Goal: Information Seeking & Learning: Learn about a topic

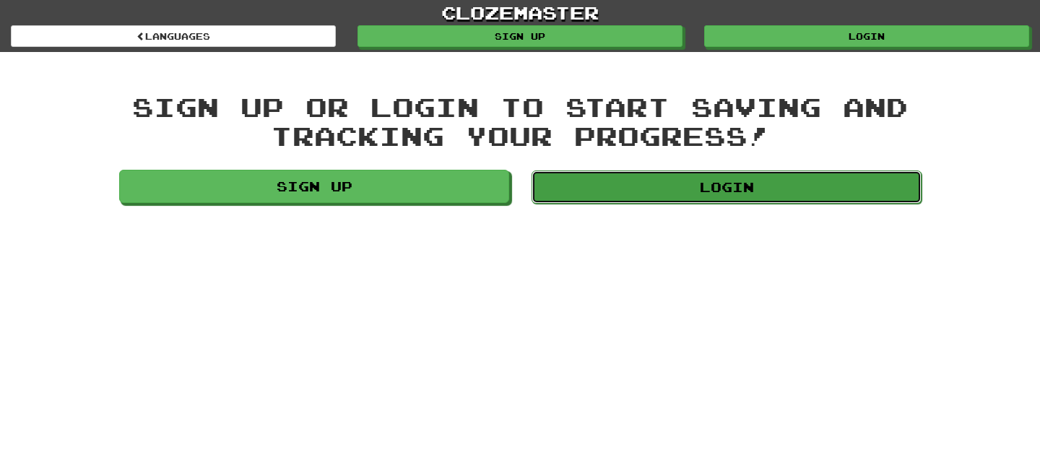
click at [713, 192] on link "Login" at bounding box center [726, 186] width 390 height 33
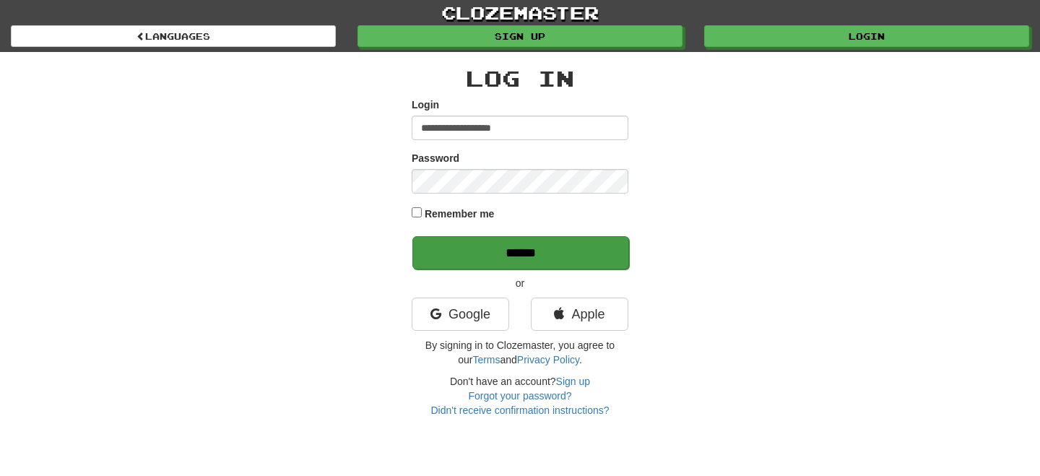
type input "**********"
click at [546, 247] on input "******" at bounding box center [520, 252] width 217 height 33
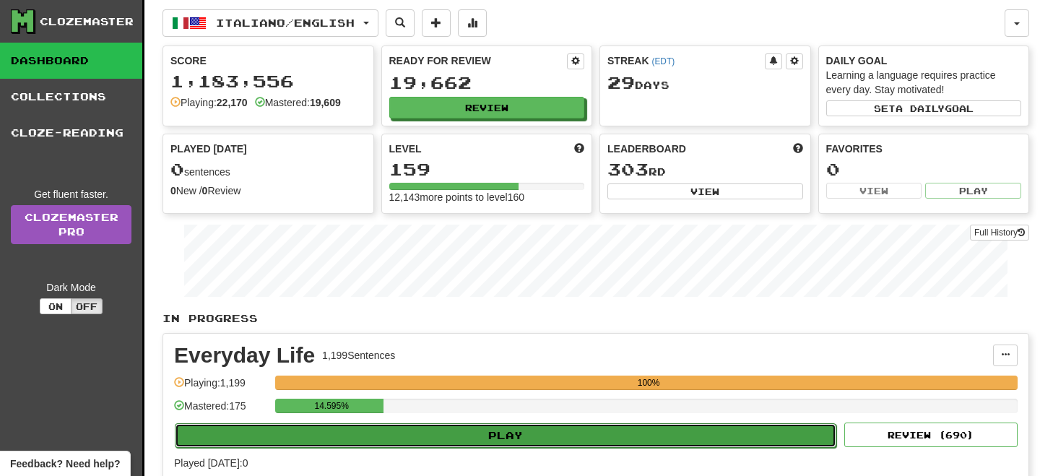
click at [502, 435] on button "Play" at bounding box center [505, 435] width 661 height 25
select select "**"
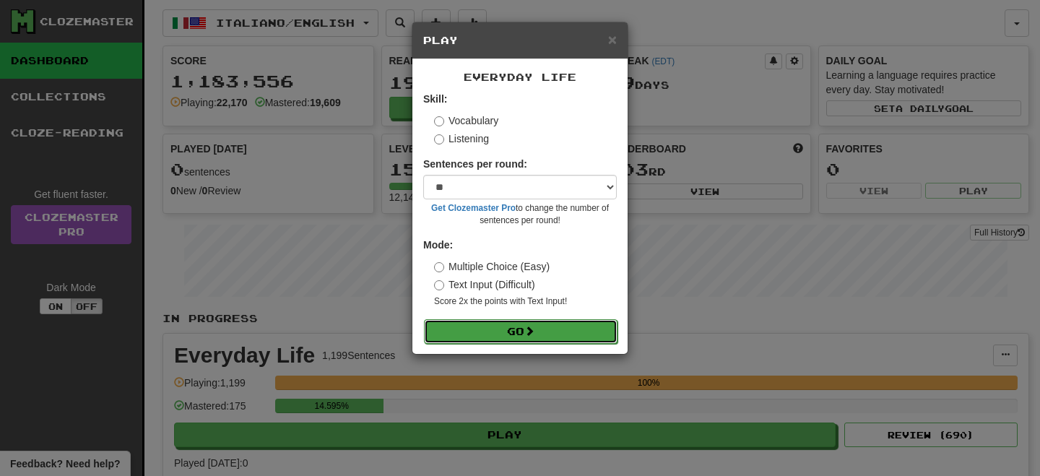
click at [528, 321] on button "Go" at bounding box center [520, 331] width 193 height 25
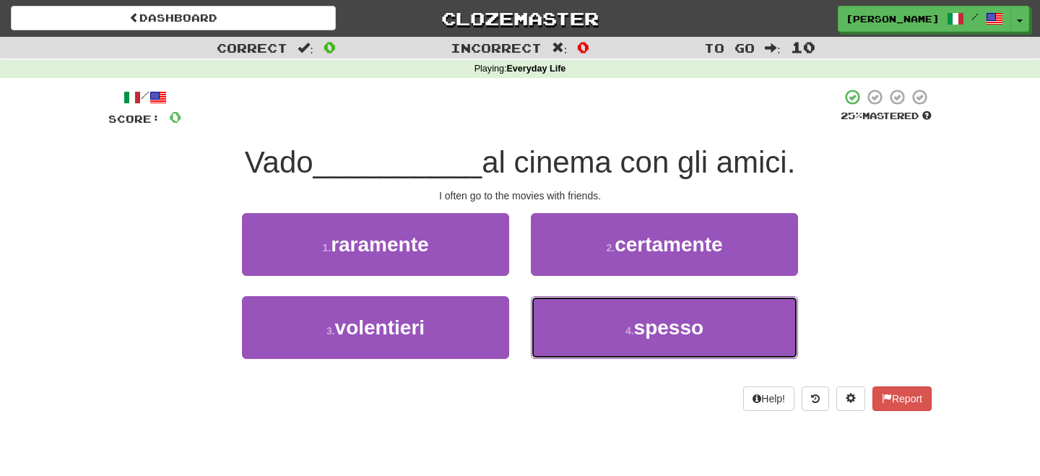
drag, startPoint x: 612, startPoint y: 328, endPoint x: 562, endPoint y: 293, distance: 61.1
click at [606, 323] on button "4 . spesso" at bounding box center [664, 327] width 267 height 63
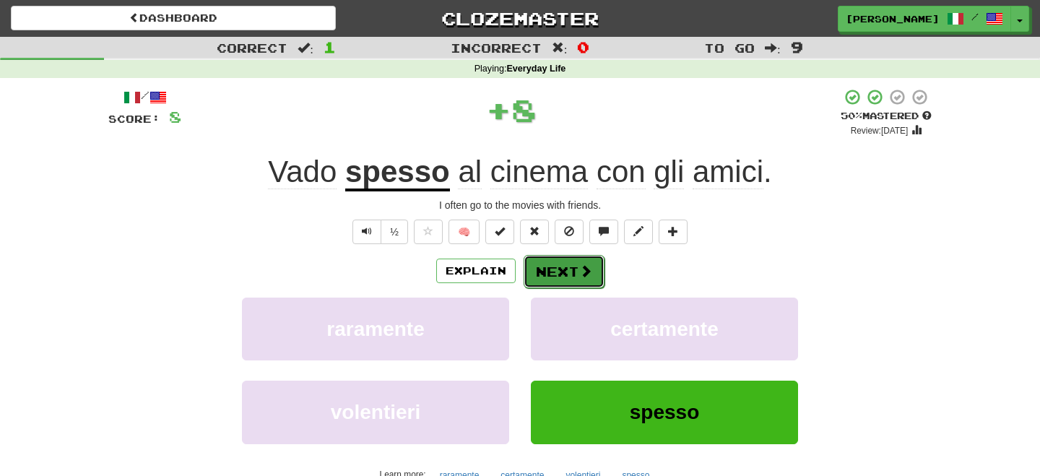
click at [541, 270] on button "Next" at bounding box center [563, 271] width 81 height 33
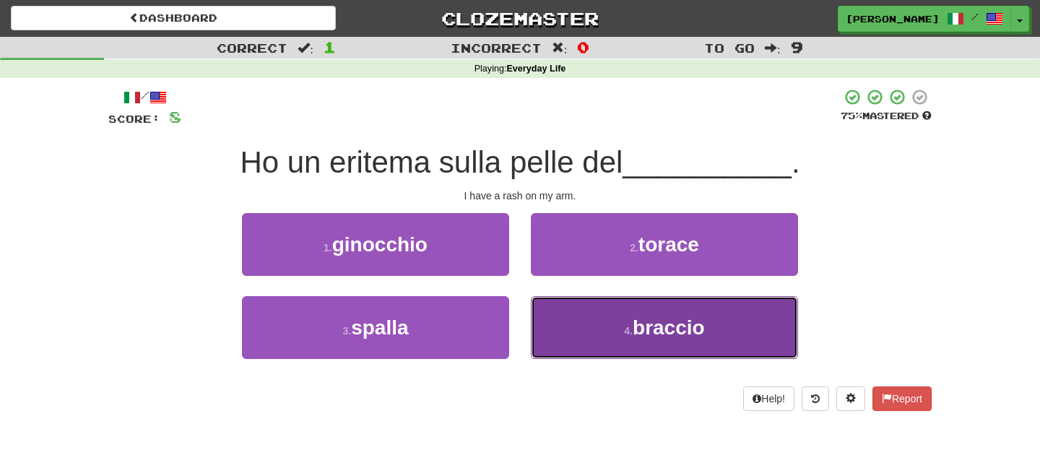
click at [607, 332] on button "4 . [PERSON_NAME]" at bounding box center [664, 327] width 267 height 63
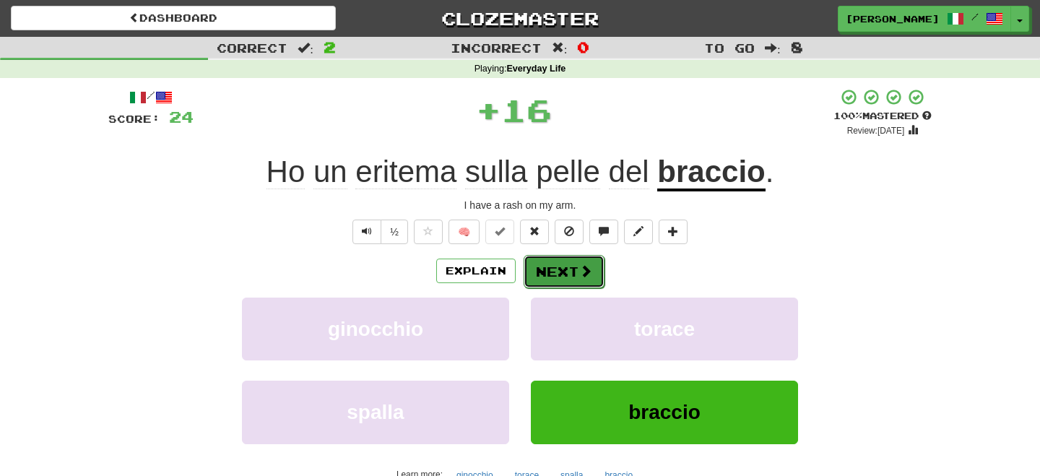
click at [570, 271] on button "Next" at bounding box center [563, 271] width 81 height 33
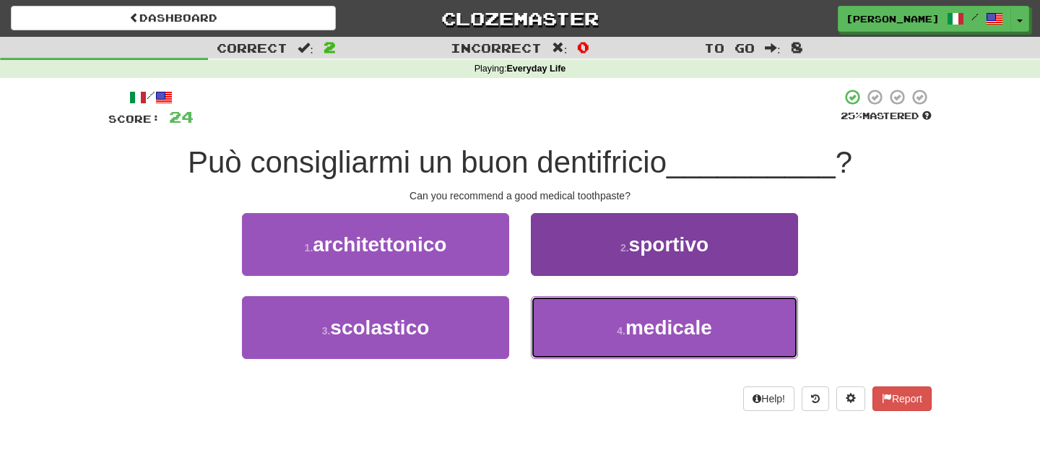
click at [621, 329] on small "4 ." at bounding box center [621, 331] width 9 height 12
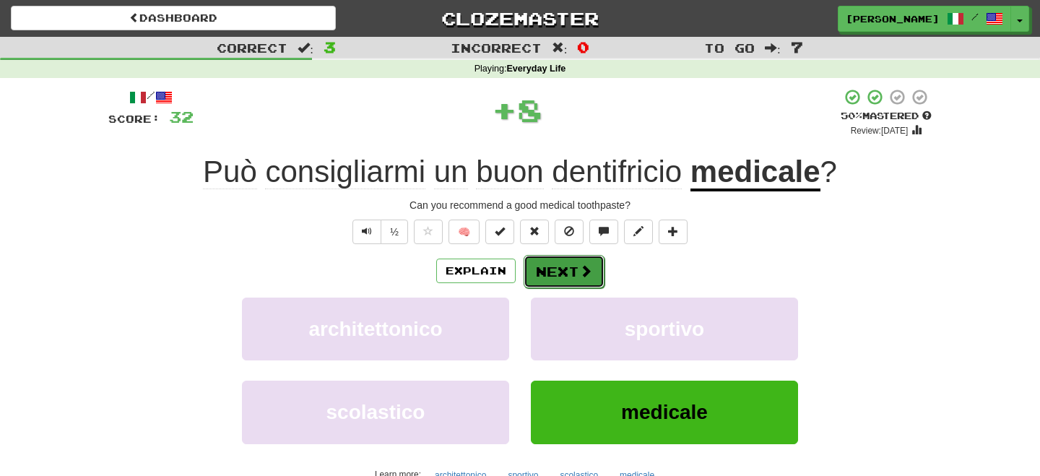
click at [568, 266] on button "Next" at bounding box center [563, 271] width 81 height 33
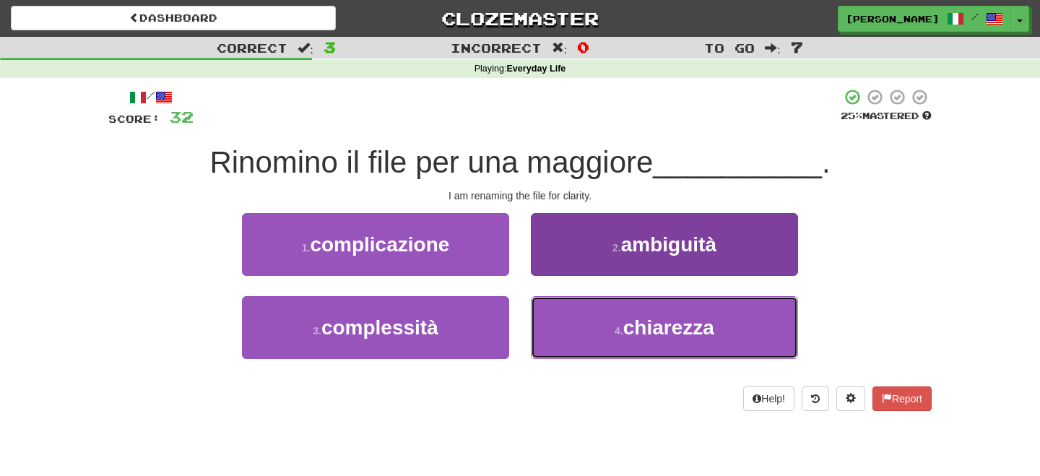
drag, startPoint x: 603, startPoint y: 331, endPoint x: 593, endPoint y: 321, distance: 14.8
click at [600, 328] on button "4 . [GEOGRAPHIC_DATA]" at bounding box center [664, 327] width 267 height 63
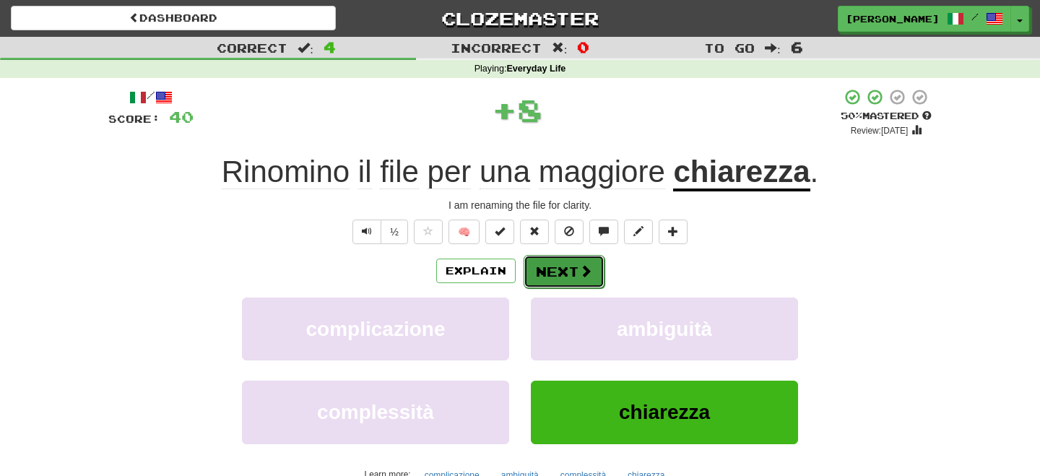
click at [557, 268] on button "Next" at bounding box center [563, 271] width 81 height 33
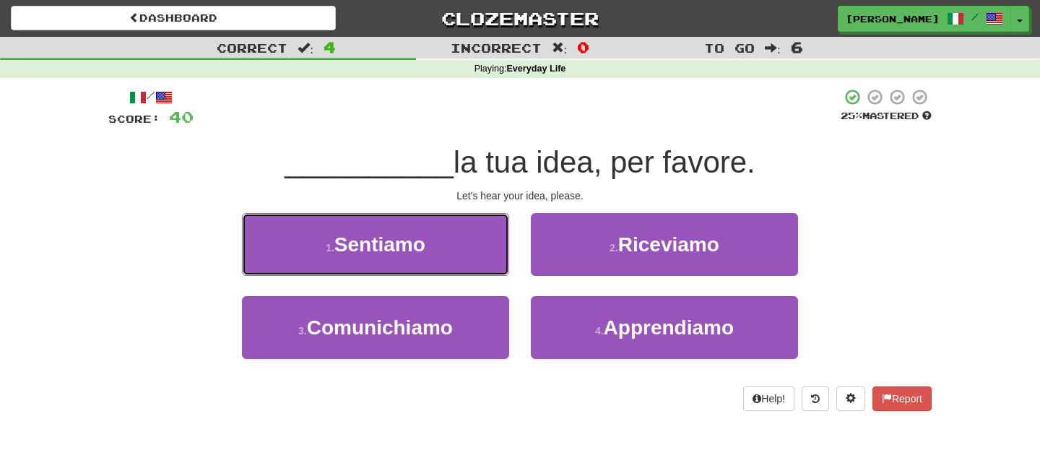
drag, startPoint x: 435, startPoint y: 247, endPoint x: 445, endPoint y: 248, distance: 10.9
click at [438, 248] on button "1 . [GEOGRAPHIC_DATA]" at bounding box center [375, 244] width 267 height 63
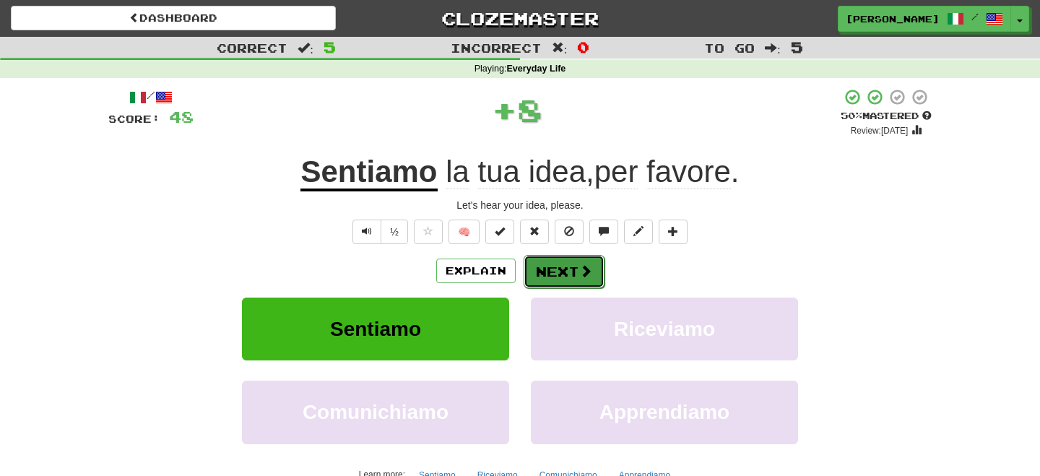
click at [562, 273] on button "Next" at bounding box center [563, 271] width 81 height 33
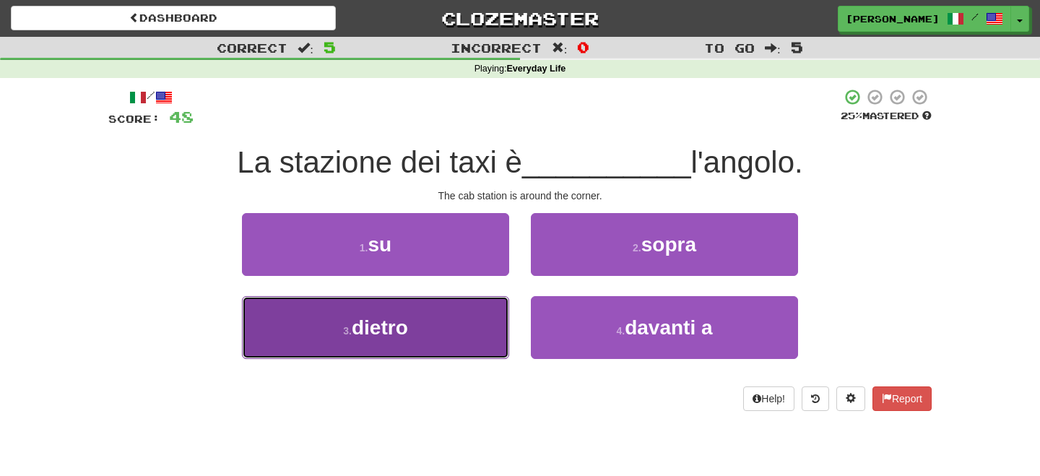
drag, startPoint x: 427, startPoint y: 326, endPoint x: 440, endPoint y: 323, distance: 13.3
click at [432, 325] on button "3 . dietro" at bounding box center [375, 327] width 267 height 63
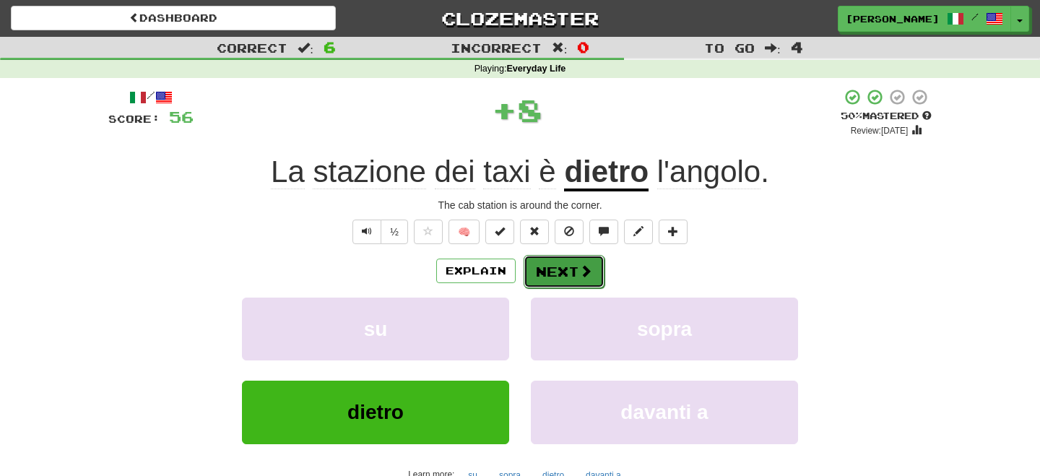
click at [578, 272] on button "Next" at bounding box center [563, 271] width 81 height 33
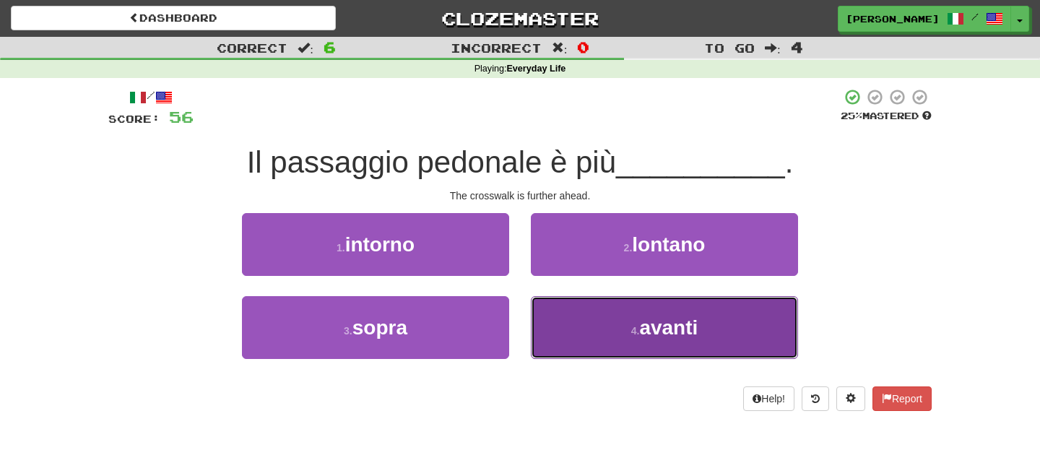
drag, startPoint x: 733, startPoint y: 334, endPoint x: 746, endPoint y: 339, distance: 14.2
click at [743, 339] on button "4 . avanti" at bounding box center [664, 327] width 267 height 63
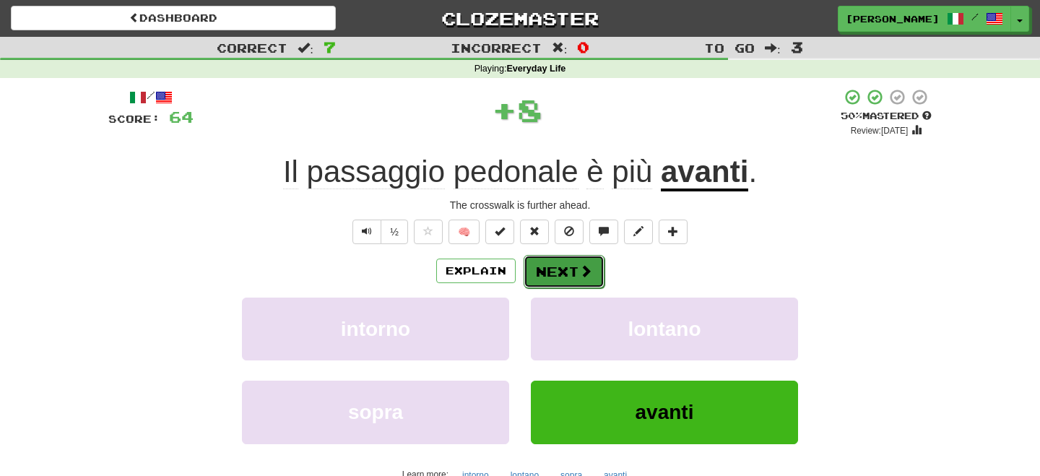
click at [574, 277] on button "Next" at bounding box center [563, 271] width 81 height 33
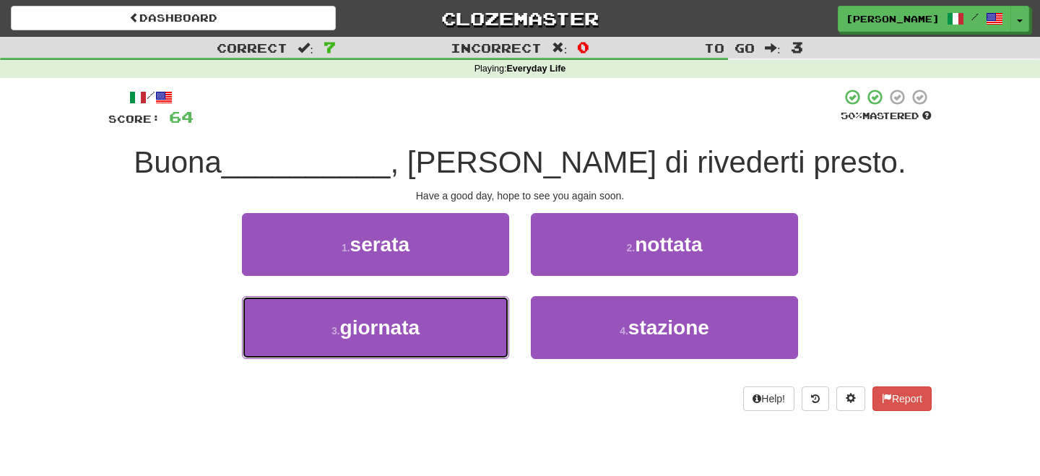
drag, startPoint x: 387, startPoint y: 326, endPoint x: 495, endPoint y: 295, distance: 112.9
click at [400, 326] on span "giornata" at bounding box center [379, 327] width 79 height 22
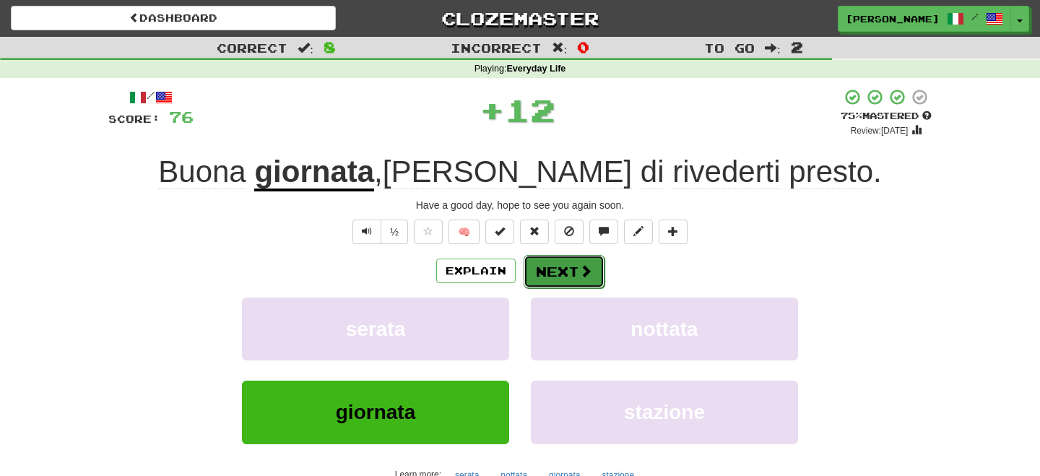
click at [541, 278] on button "Next" at bounding box center [563, 271] width 81 height 33
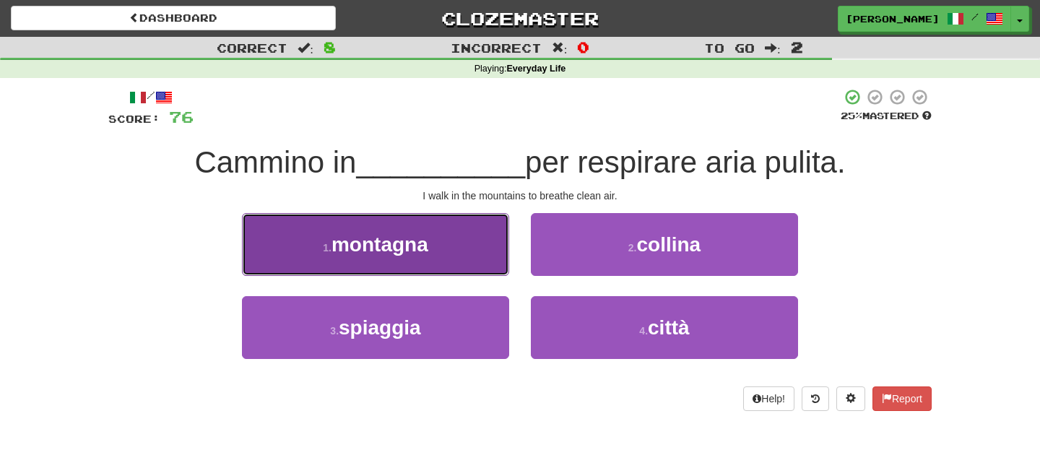
click at [445, 259] on button "1 . montagna" at bounding box center [375, 244] width 267 height 63
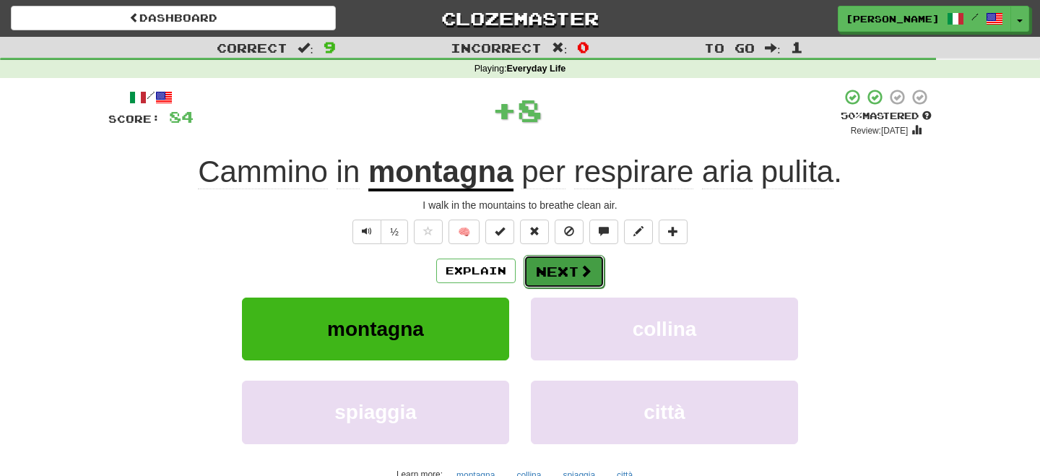
click at [591, 270] on span at bounding box center [585, 270] width 13 height 13
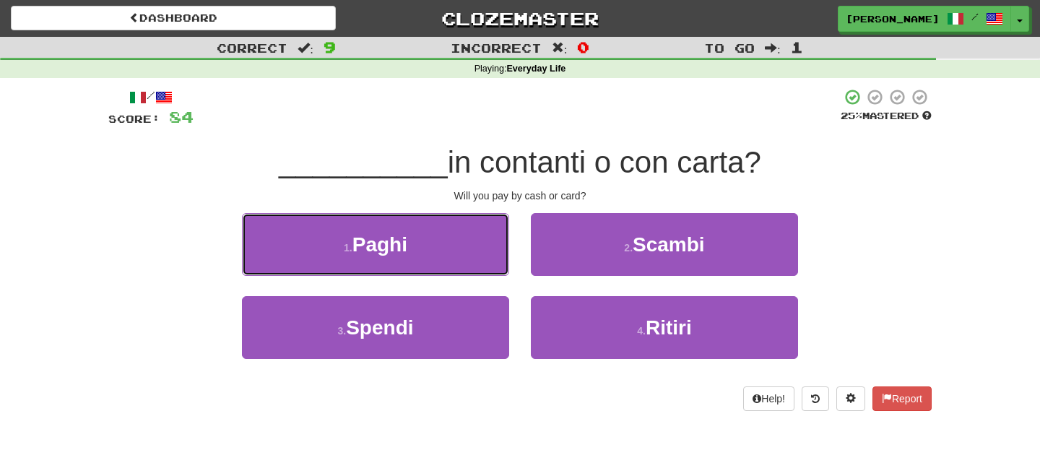
drag, startPoint x: 446, startPoint y: 248, endPoint x: 468, endPoint y: 246, distance: 21.8
click at [456, 248] on button "1 . Paghi" at bounding box center [375, 244] width 267 height 63
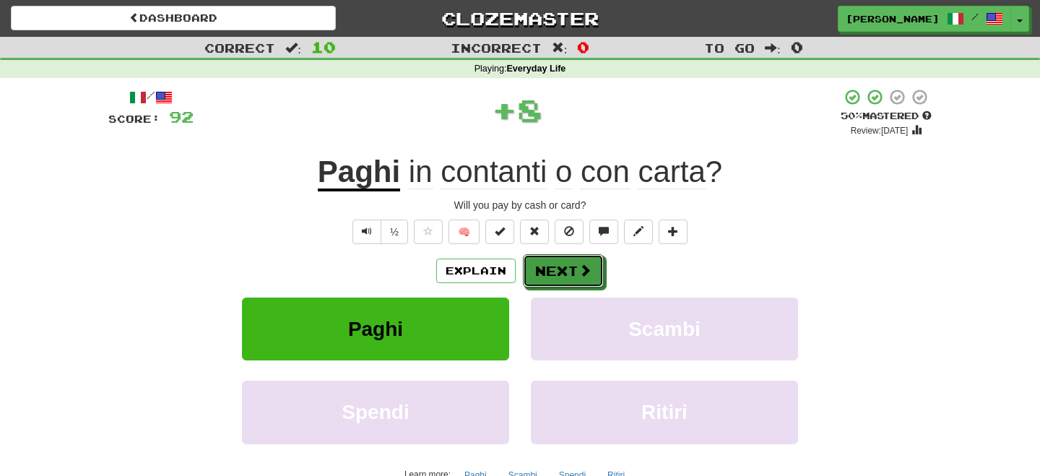
click at [547, 267] on button "Next" at bounding box center [563, 270] width 81 height 33
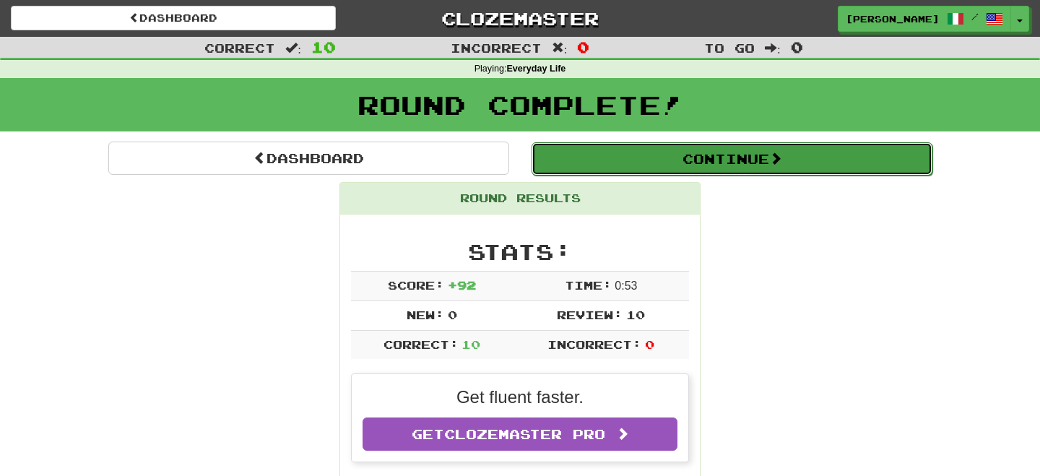
click at [601, 163] on button "Continue" at bounding box center [731, 158] width 401 height 33
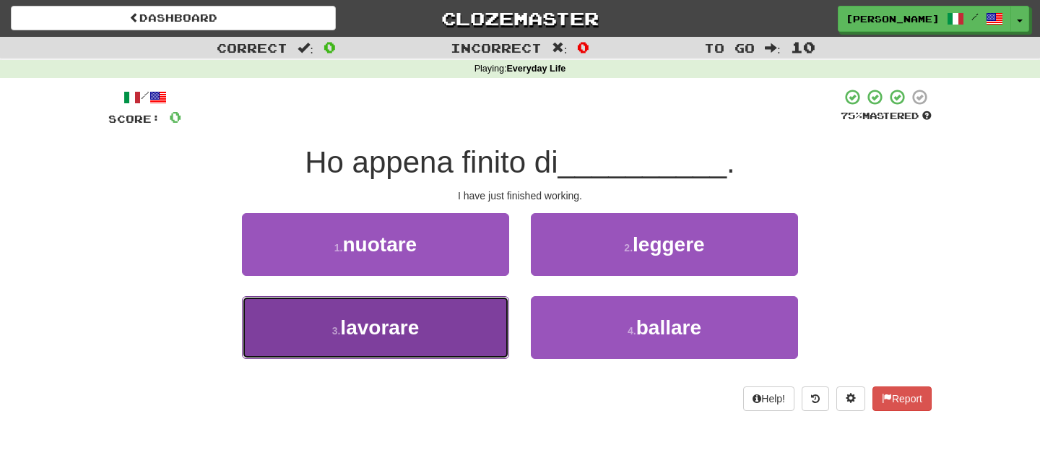
drag, startPoint x: 406, startPoint y: 322, endPoint x: 450, endPoint y: 309, distance: 46.6
click at [419, 320] on span "lavorare" at bounding box center [379, 327] width 79 height 22
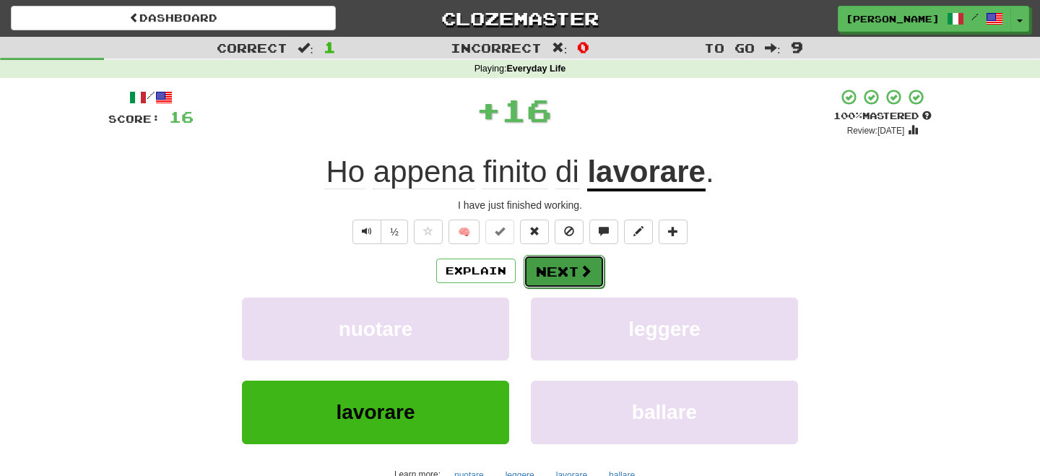
click at [548, 268] on button "Next" at bounding box center [563, 271] width 81 height 33
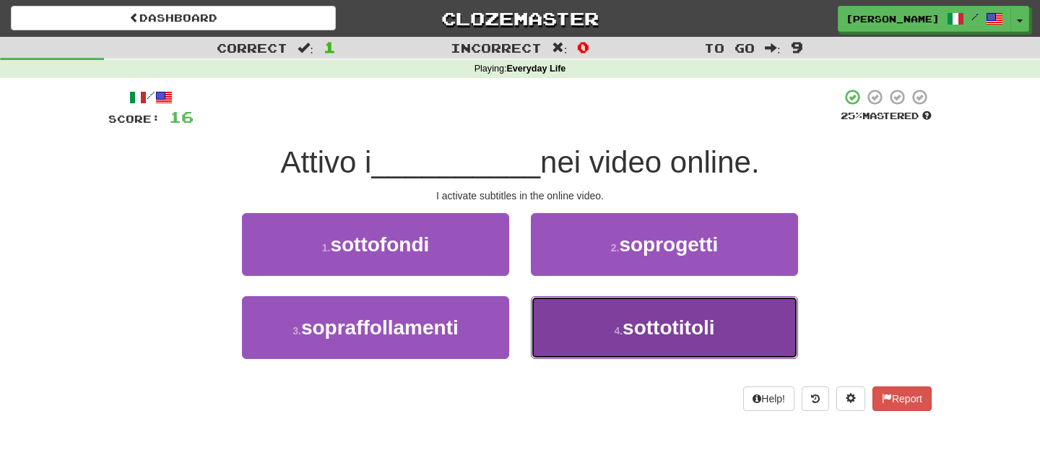
drag, startPoint x: 601, startPoint y: 335, endPoint x: 571, endPoint y: 287, distance: 56.1
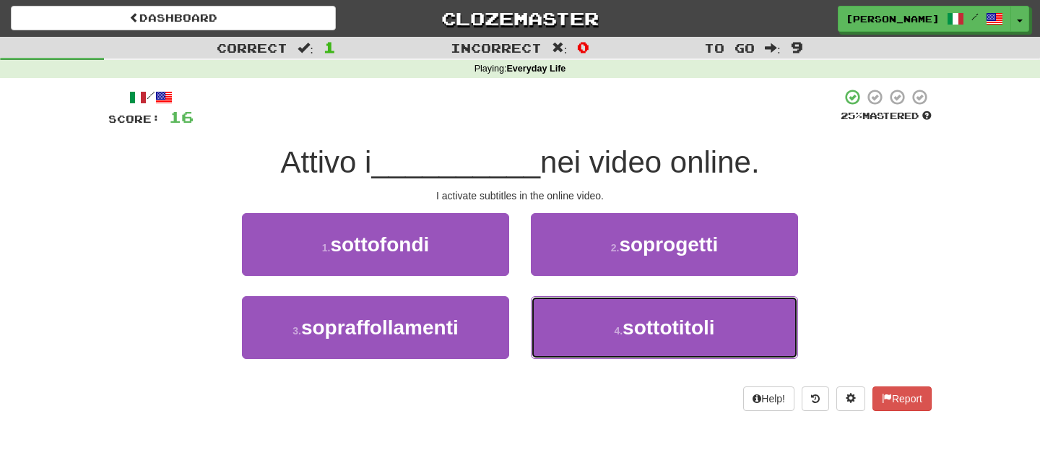
click at [600, 333] on button "4 . sottotitoli" at bounding box center [664, 327] width 267 height 63
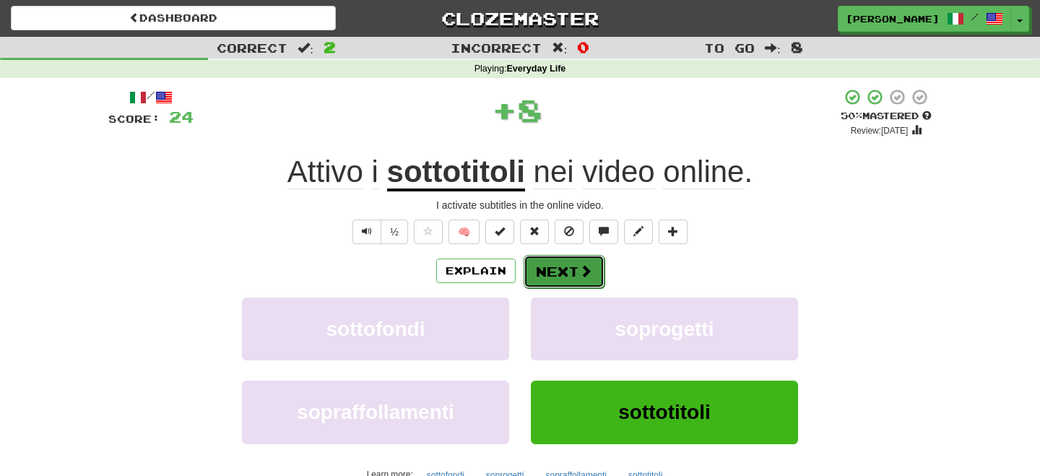
drag, startPoint x: 567, startPoint y: 265, endPoint x: 575, endPoint y: 263, distance: 8.2
click at [575, 263] on button "Next" at bounding box center [563, 271] width 81 height 33
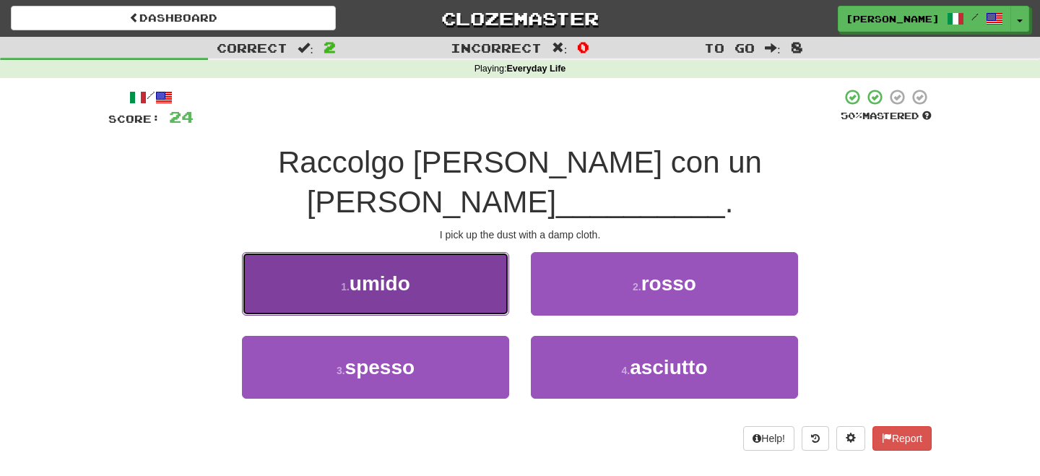
click at [437, 261] on button "1 . umido" at bounding box center [375, 283] width 267 height 63
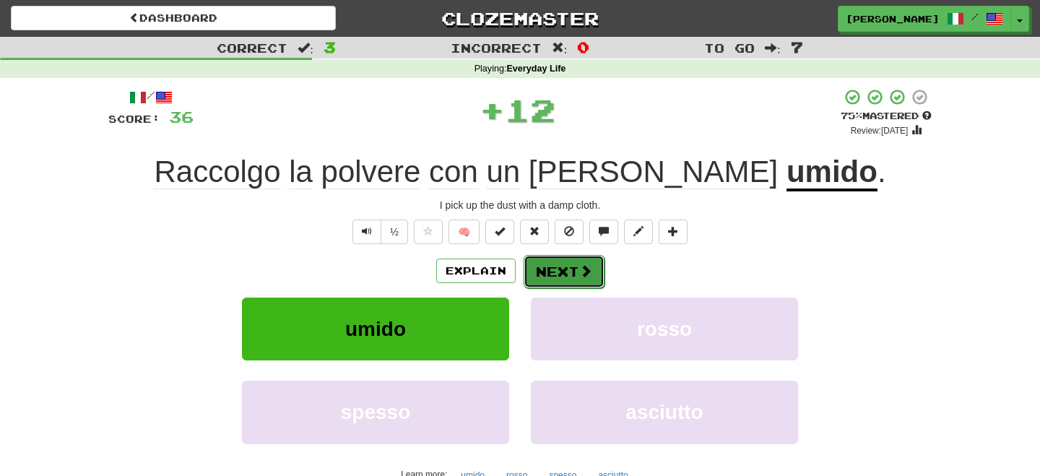
click at [536, 271] on button "Next" at bounding box center [563, 271] width 81 height 33
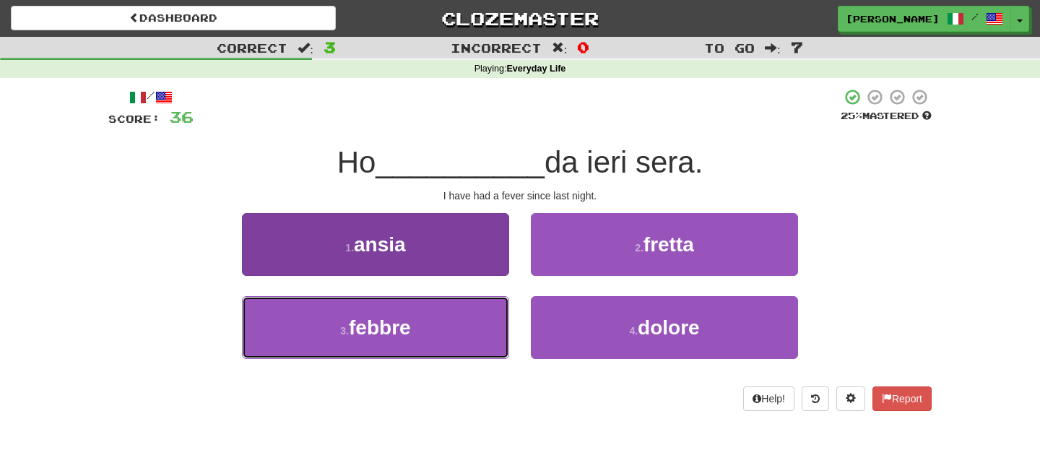
drag, startPoint x: 441, startPoint y: 329, endPoint x: 479, endPoint y: 315, distance: 40.0
click at [444, 331] on button "3 . febbre" at bounding box center [375, 327] width 267 height 63
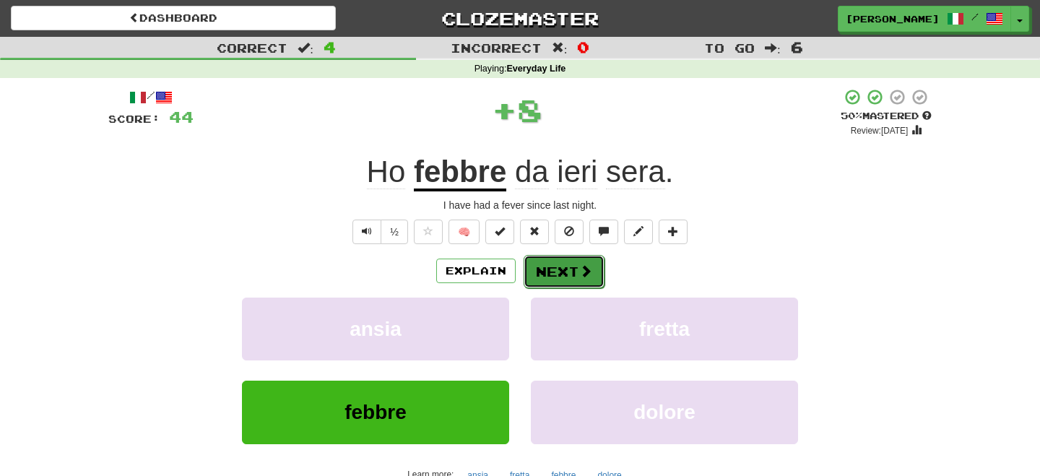
click at [552, 270] on button "Next" at bounding box center [563, 271] width 81 height 33
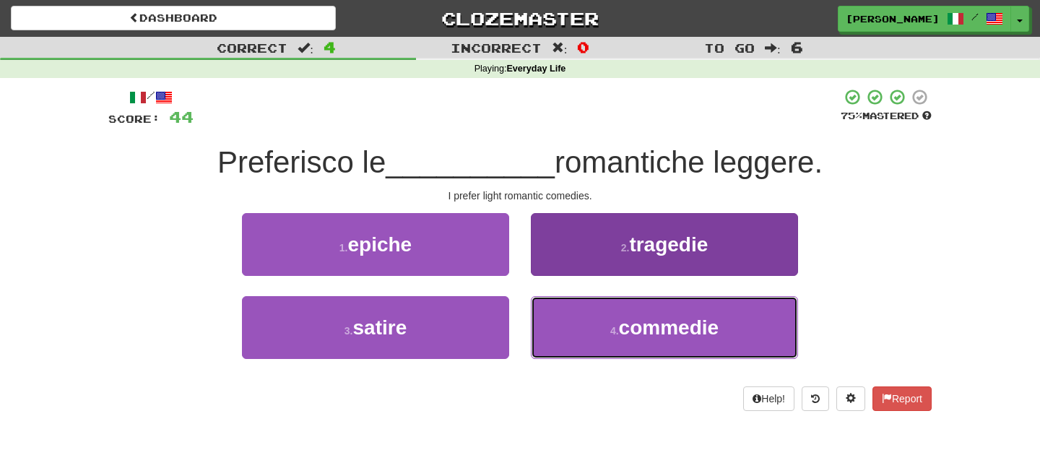
click at [638, 330] on span "commedie" at bounding box center [669, 327] width 100 height 22
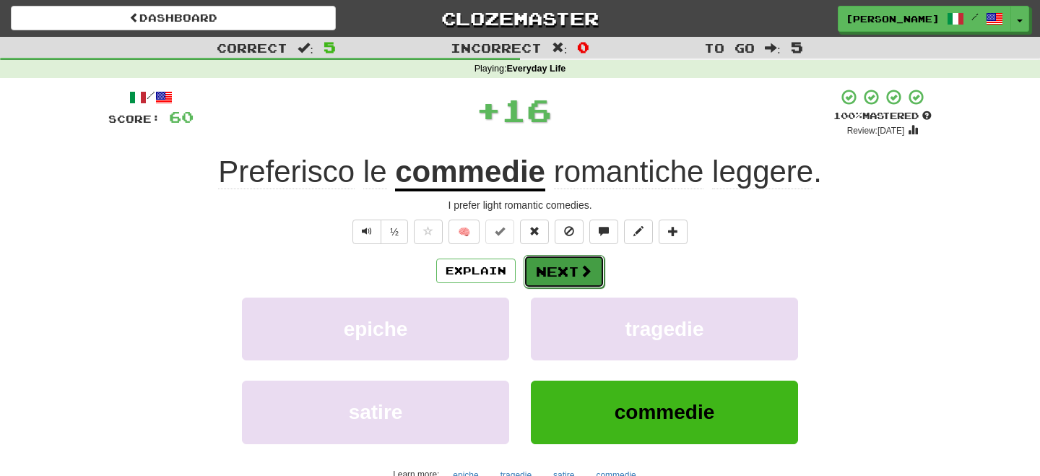
click at [560, 270] on button "Next" at bounding box center [563, 271] width 81 height 33
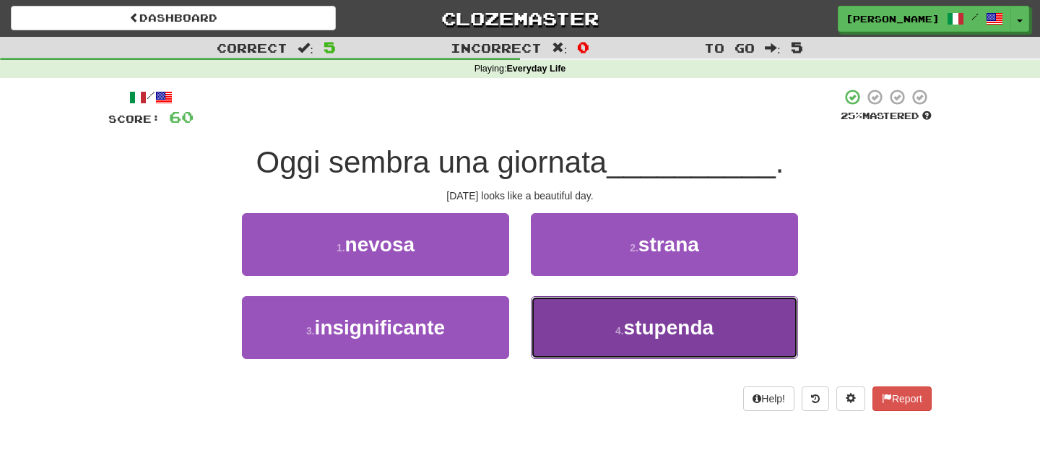
click at [608, 325] on button "4 . stupenda" at bounding box center [664, 327] width 267 height 63
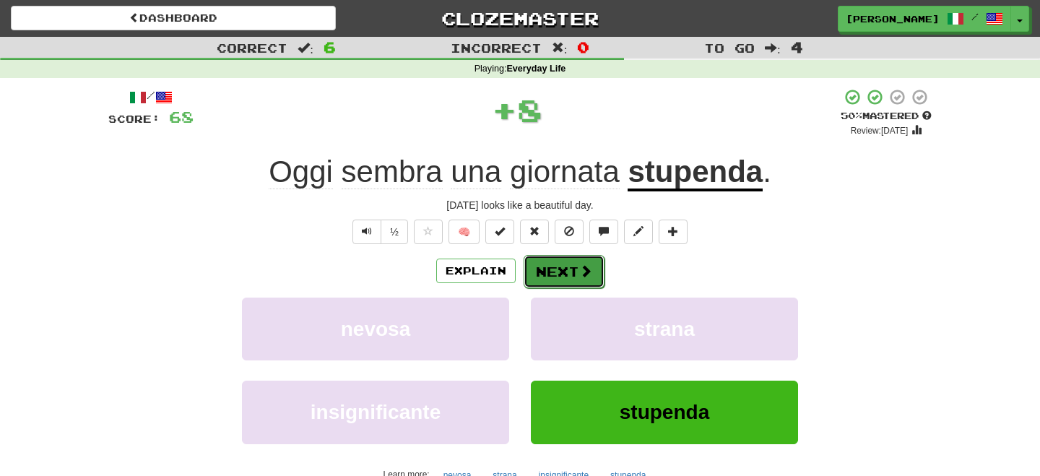
drag, startPoint x: 578, startPoint y: 276, endPoint x: 588, endPoint y: 276, distance: 10.1
click at [588, 276] on button "Next" at bounding box center [563, 271] width 81 height 33
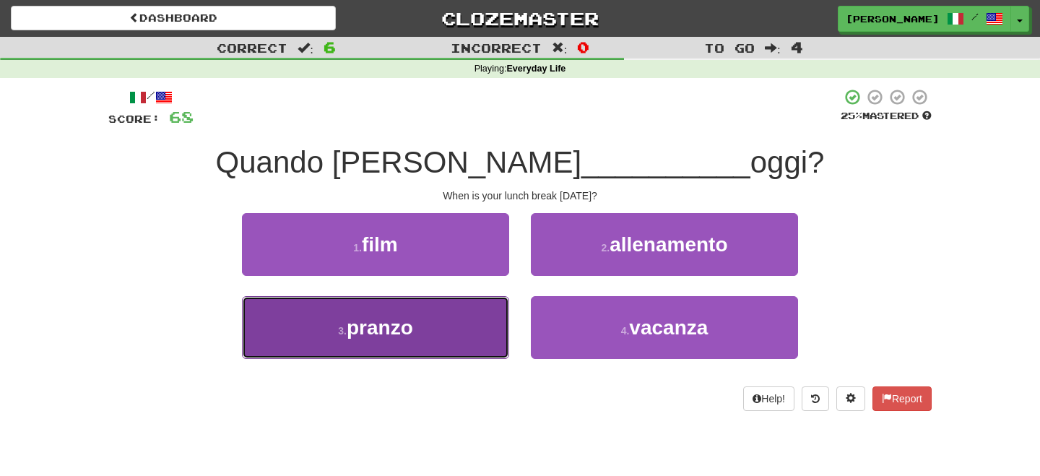
click at [406, 325] on span "pranzo" at bounding box center [380, 327] width 66 height 22
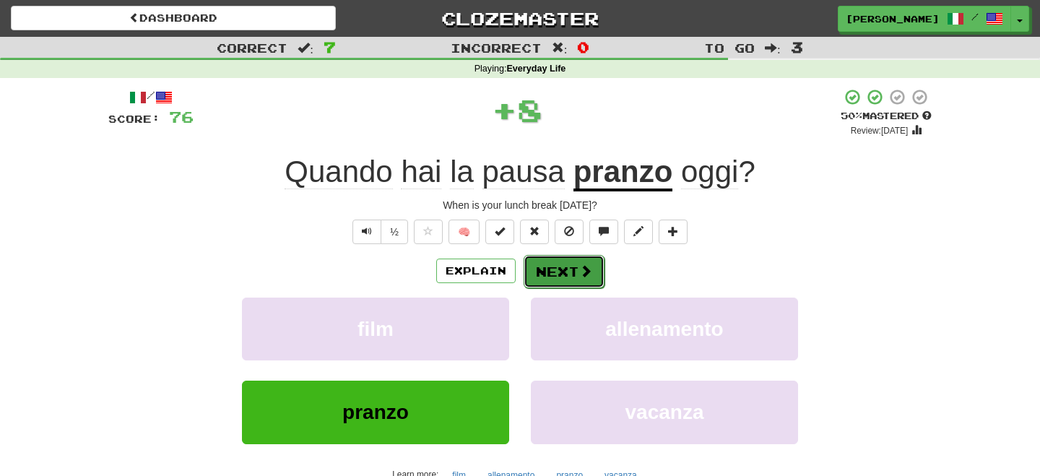
drag, startPoint x: 584, startPoint y: 265, endPoint x: 588, endPoint y: 271, distance: 7.8
click at [588, 271] on span at bounding box center [585, 270] width 13 height 13
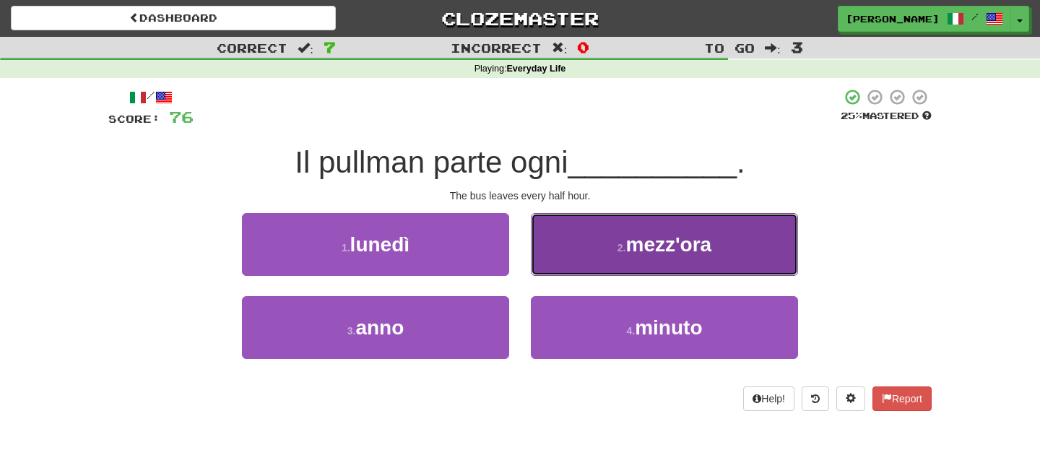
click at [588, 261] on button "2 . mezz'ora" at bounding box center [664, 244] width 267 height 63
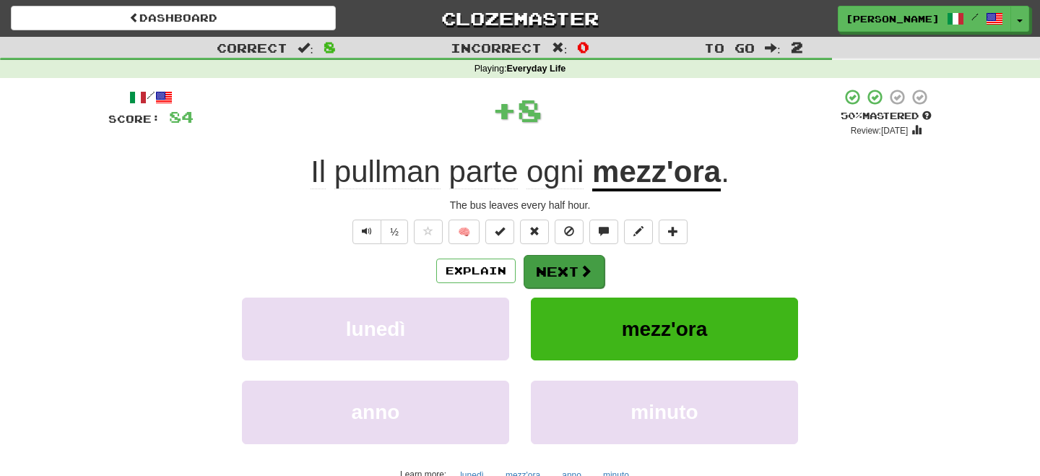
click at [567, 255] on div "/ Score: 84 + 8 50 % Mastered Review: 2025-08-29 Il pullman parte ogni mezz'ora…" at bounding box center [519, 302] width 823 height 429
click at [558, 266] on button "Next" at bounding box center [563, 271] width 81 height 33
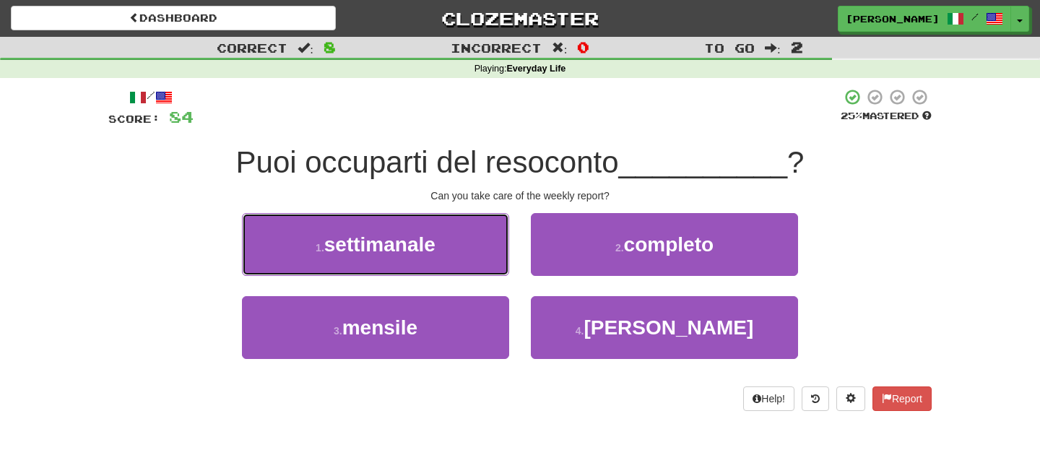
drag, startPoint x: 416, startPoint y: 244, endPoint x: 543, endPoint y: 251, distance: 127.2
click at [428, 244] on span "settimanale" at bounding box center [379, 244] width 111 height 22
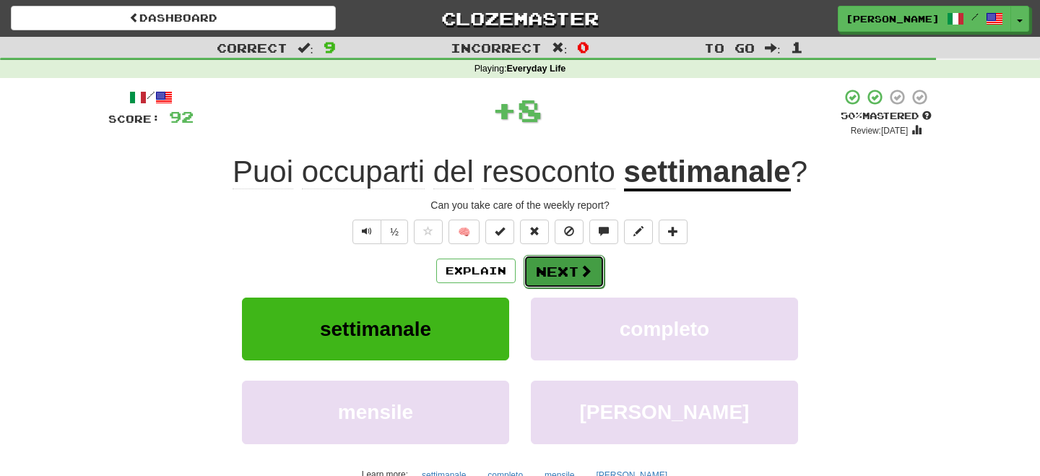
click at [572, 273] on button "Next" at bounding box center [563, 271] width 81 height 33
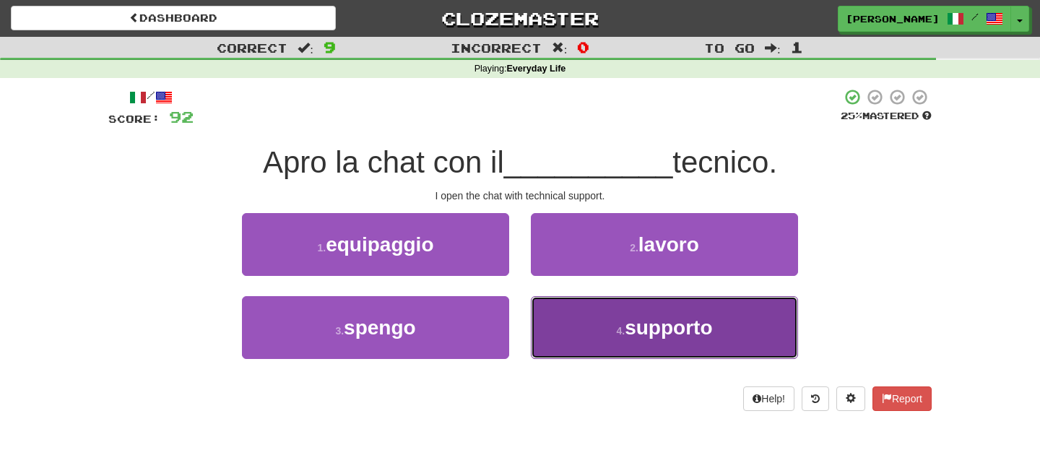
drag, startPoint x: 655, startPoint y: 328, endPoint x: 601, endPoint y: 289, distance: 67.1
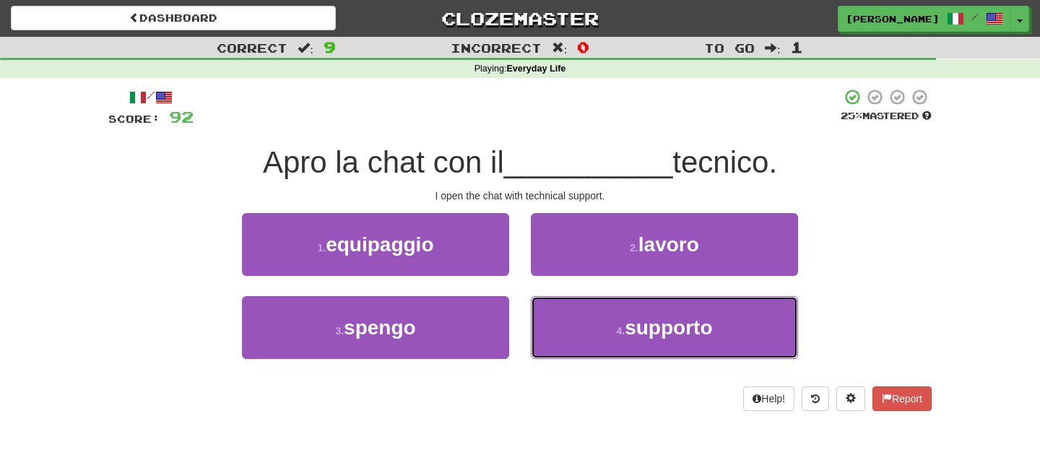
click at [652, 324] on span "supporto" at bounding box center [667, 327] width 87 height 22
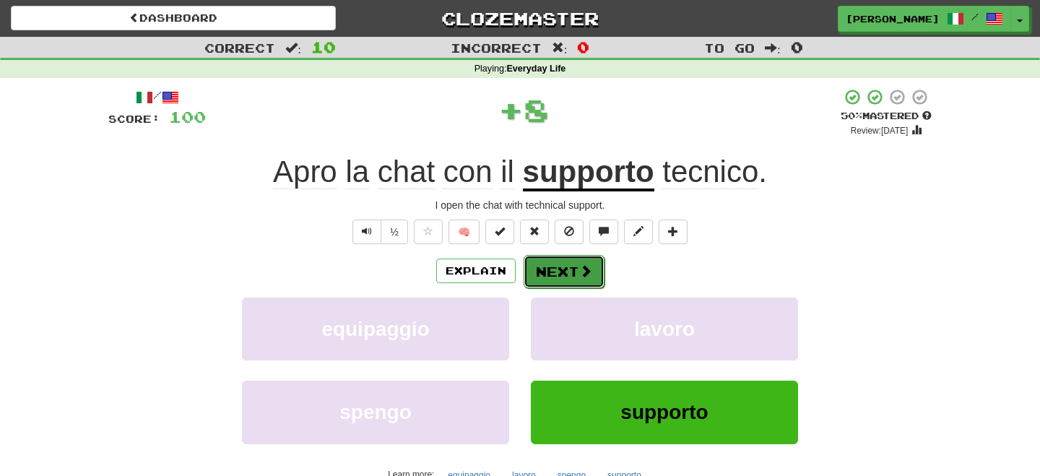
click at [578, 269] on button "Next" at bounding box center [563, 271] width 81 height 33
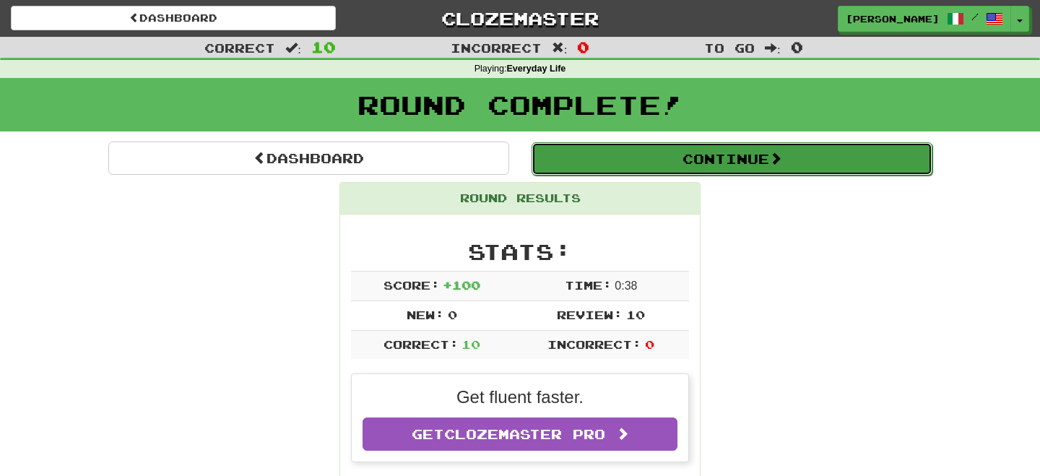
click at [621, 156] on button "Continue" at bounding box center [731, 158] width 401 height 33
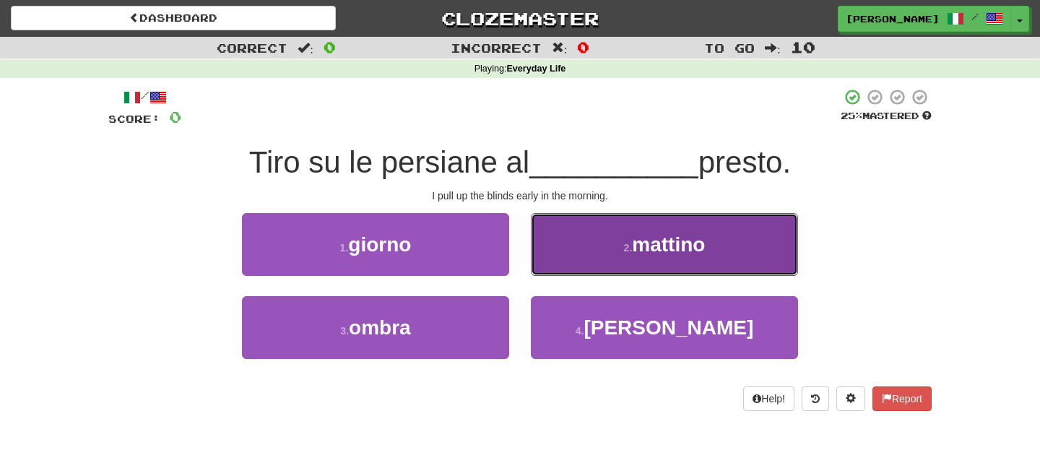
click at [649, 251] on span "mattino" at bounding box center [668, 244] width 73 height 22
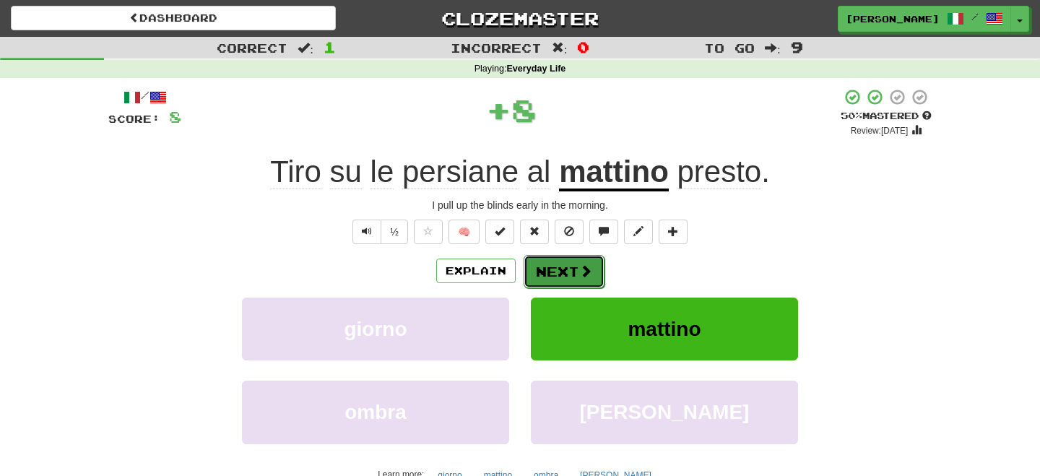
click at [569, 259] on button "Next" at bounding box center [563, 271] width 81 height 33
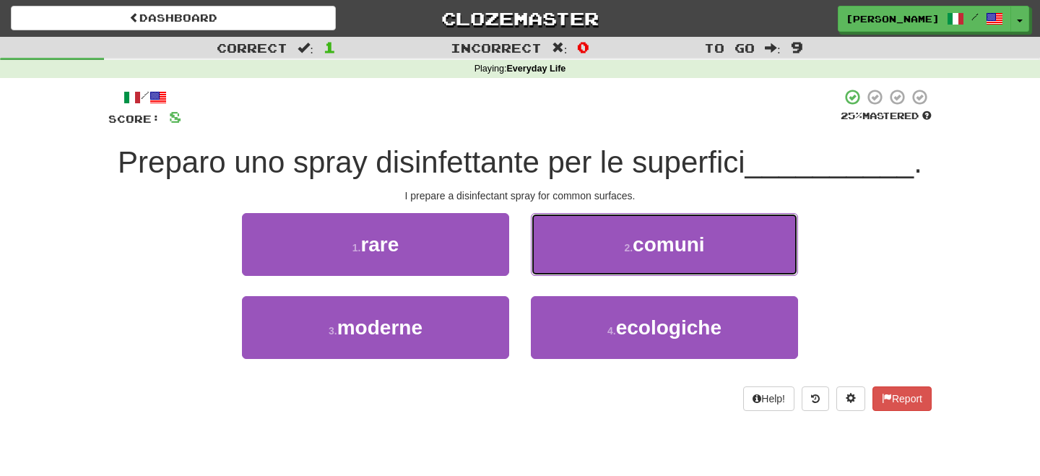
click at [568, 253] on button "2 . comuni" at bounding box center [664, 244] width 267 height 63
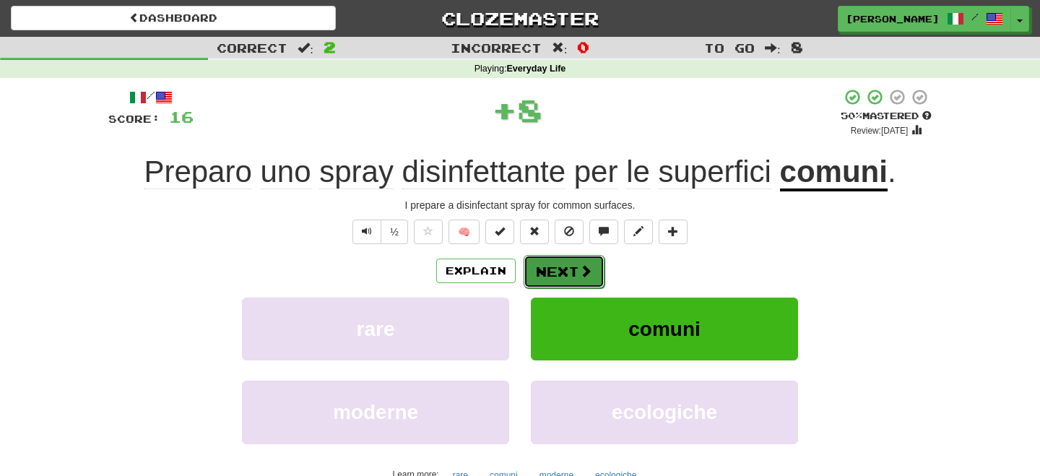
click at [565, 268] on button "Next" at bounding box center [563, 271] width 81 height 33
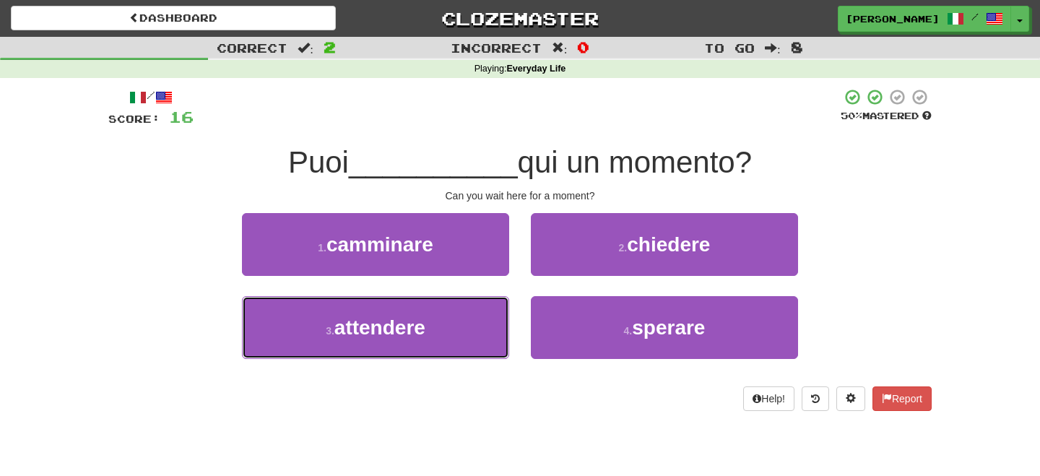
drag, startPoint x: 415, startPoint y: 331, endPoint x: 565, endPoint y: 295, distance: 153.7
click at [492, 321] on button "3 . attendere" at bounding box center [375, 327] width 267 height 63
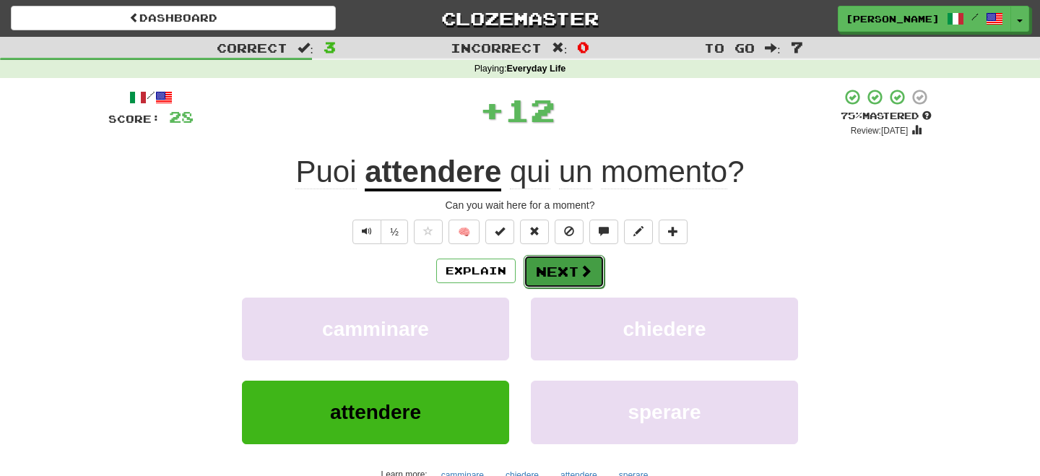
click at [570, 281] on button "Next" at bounding box center [563, 271] width 81 height 33
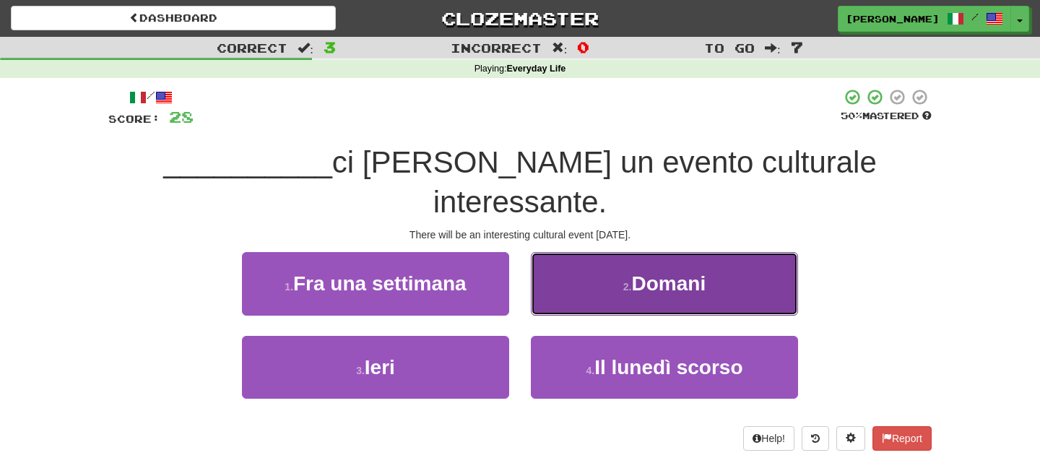
click at [669, 272] on span "Domani" at bounding box center [669, 283] width 74 height 22
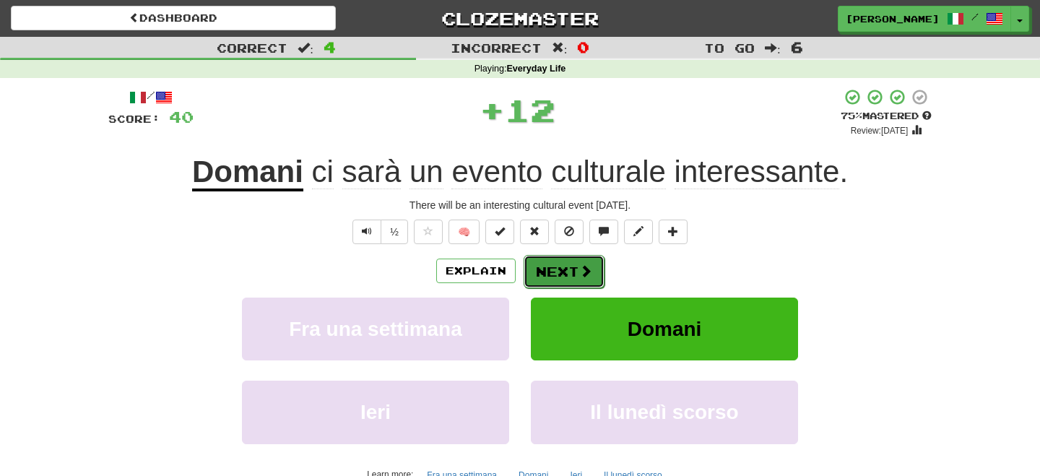
click at [561, 266] on button "Next" at bounding box center [563, 271] width 81 height 33
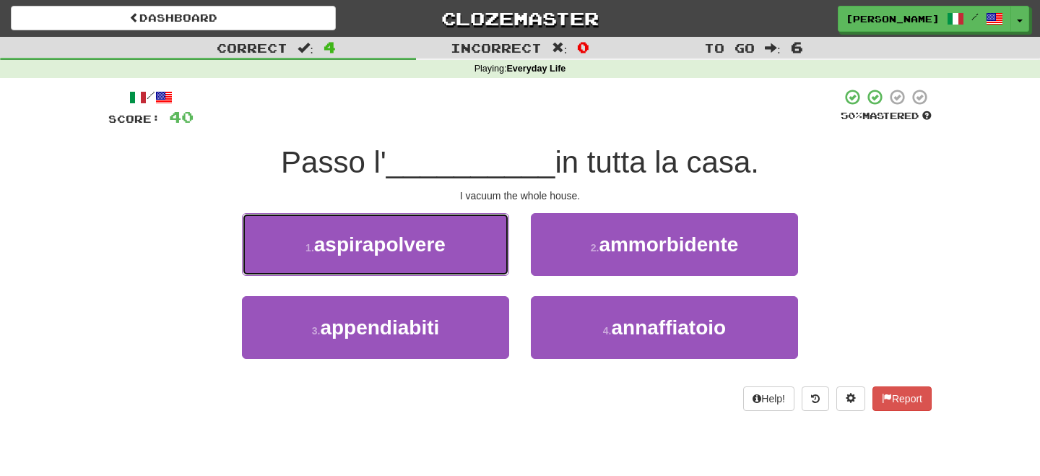
drag, startPoint x: 417, startPoint y: 250, endPoint x: 489, endPoint y: 251, distance: 72.2
click at [433, 251] on span "aspirapolvere" at bounding box center [379, 244] width 131 height 22
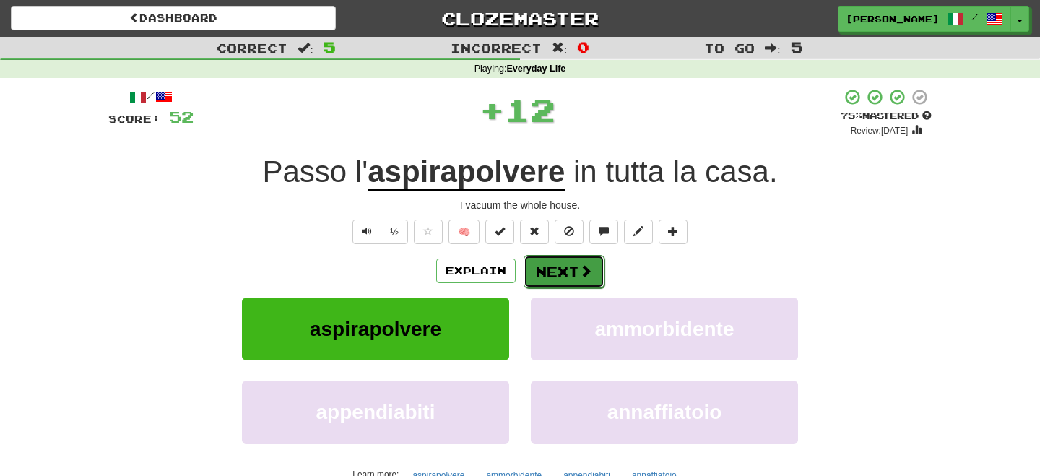
click at [576, 274] on button "Next" at bounding box center [563, 271] width 81 height 33
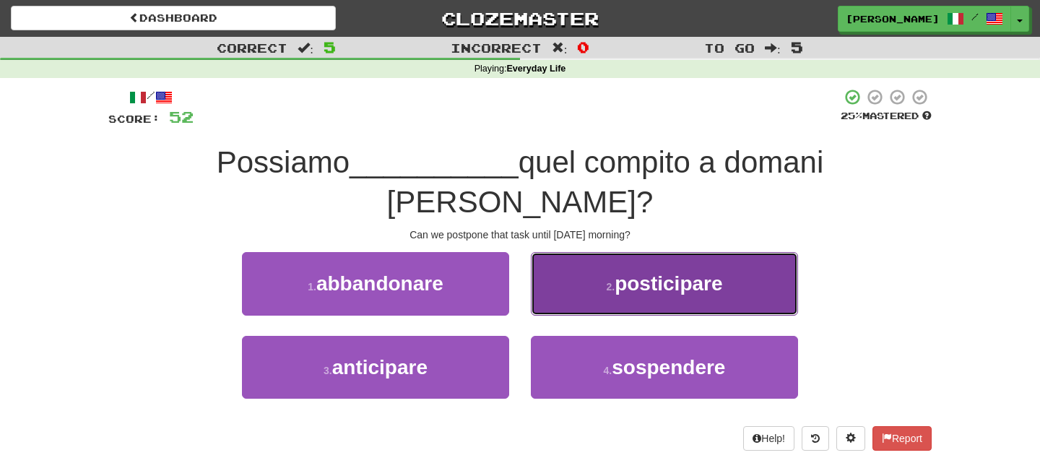
click at [662, 272] on span "posticipare" at bounding box center [668, 283] width 108 height 22
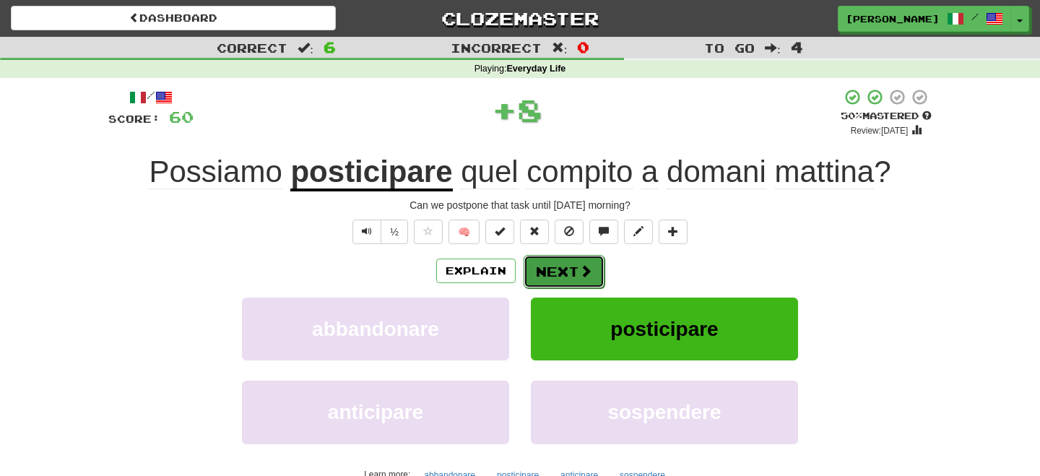
click at [575, 265] on button "Next" at bounding box center [563, 271] width 81 height 33
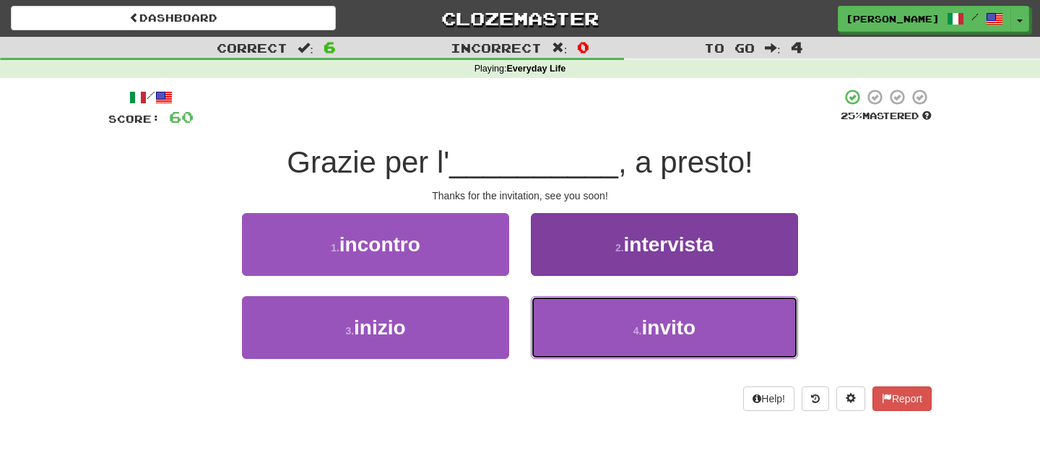
drag, startPoint x: 601, startPoint y: 339, endPoint x: 591, endPoint y: 315, distance: 26.8
click at [601, 334] on button "4 . invito" at bounding box center [664, 327] width 267 height 63
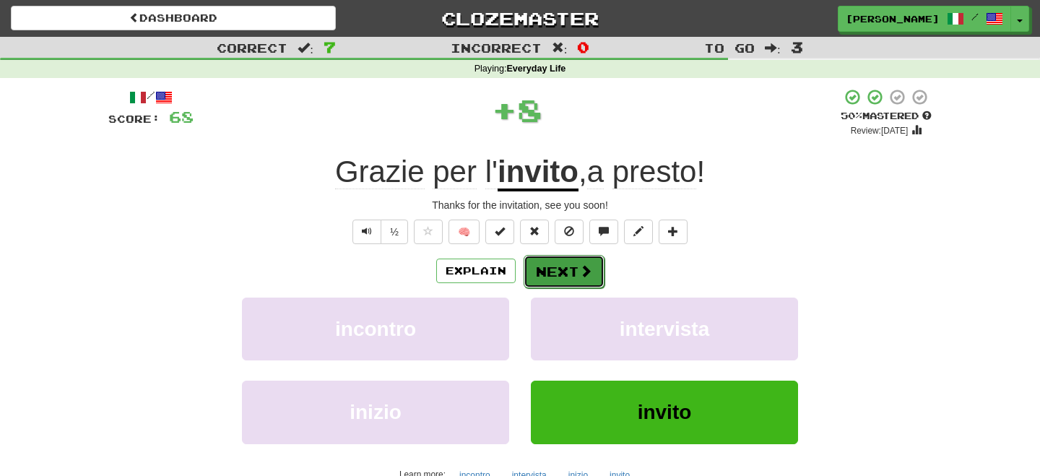
click at [575, 282] on button "Next" at bounding box center [563, 271] width 81 height 33
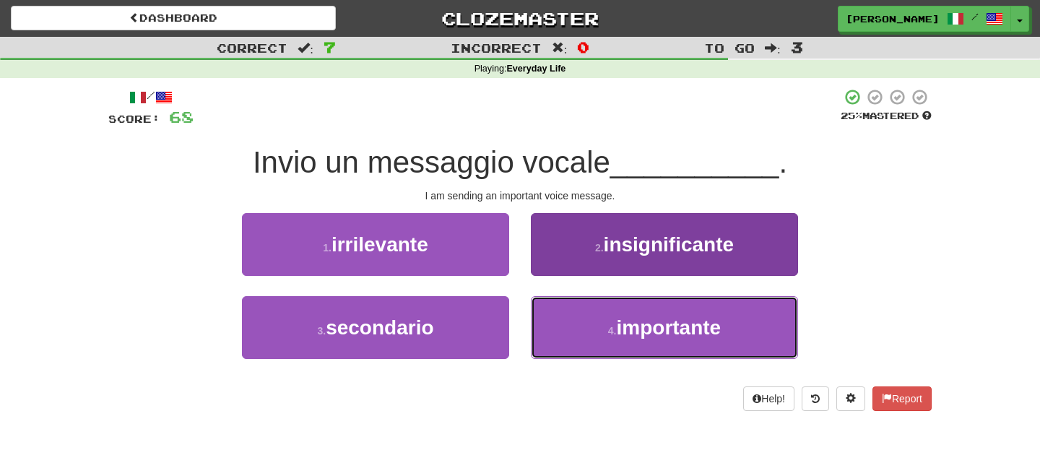
drag, startPoint x: 620, startPoint y: 339, endPoint x: 614, endPoint y: 322, distance: 17.8
click at [621, 333] on span "importante" at bounding box center [669, 327] width 105 height 22
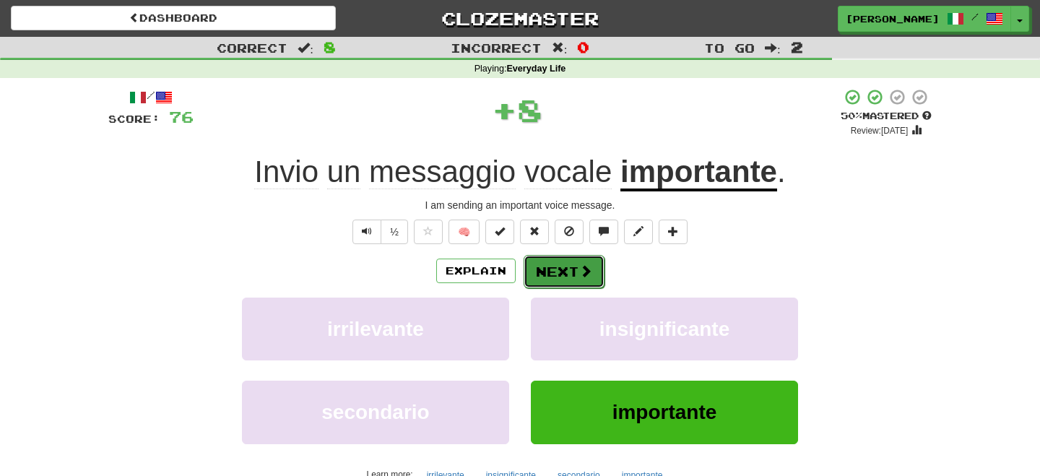
click at [562, 263] on button "Next" at bounding box center [563, 271] width 81 height 33
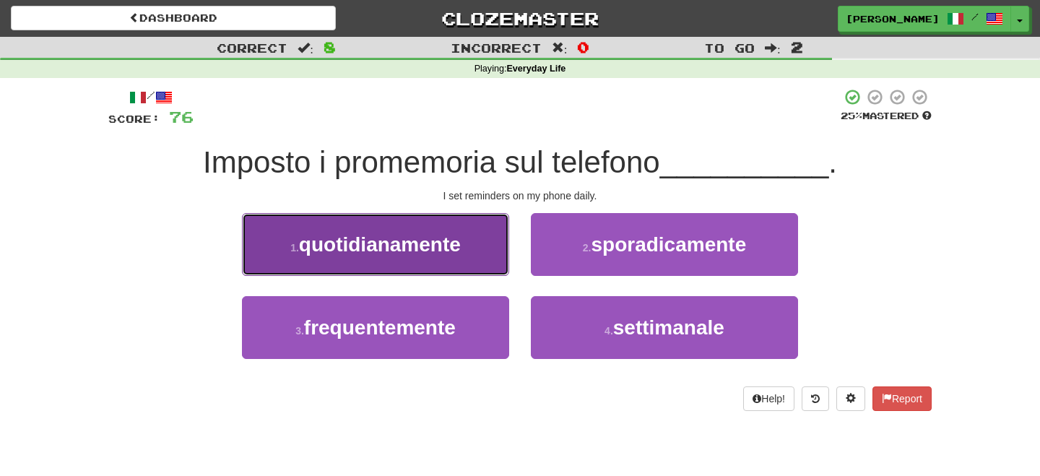
click at [442, 251] on span "quotidianamente" at bounding box center [380, 244] width 162 height 22
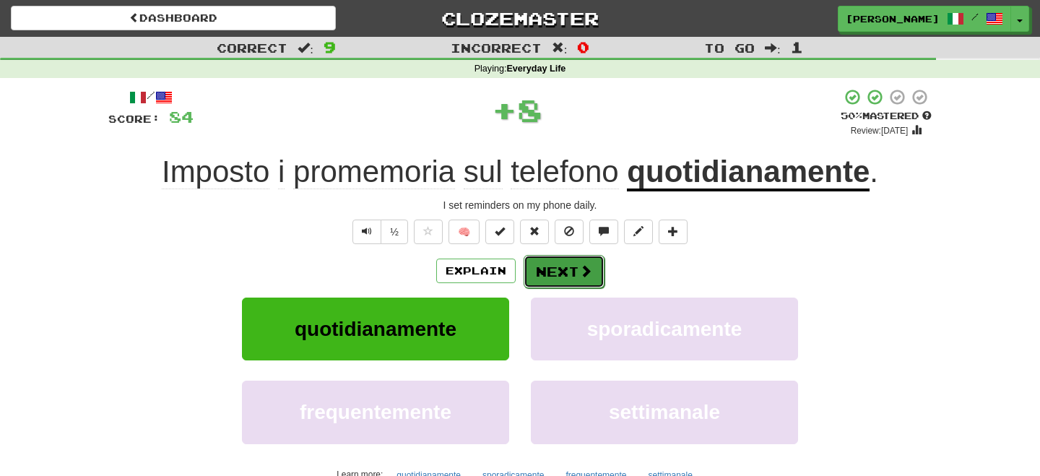
click at [569, 282] on button "Next" at bounding box center [563, 271] width 81 height 33
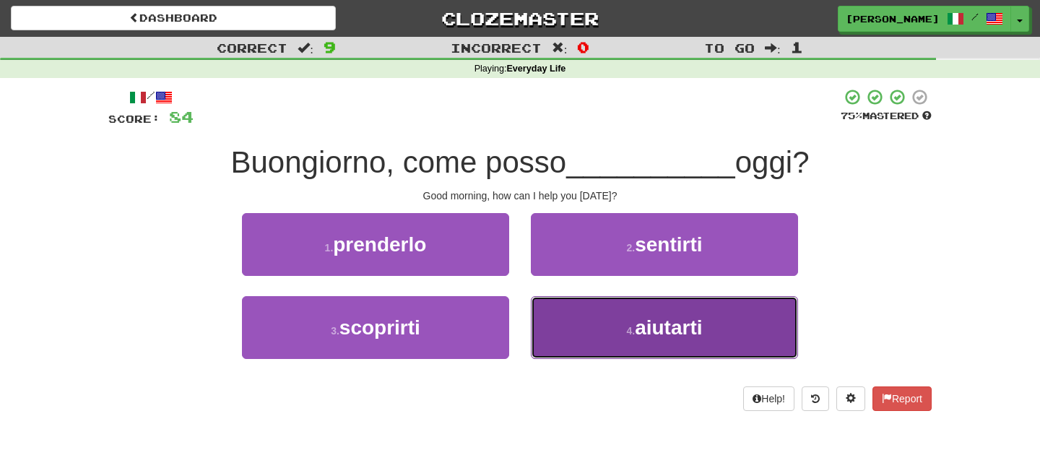
click at [628, 336] on small "4 ." at bounding box center [630, 331] width 9 height 12
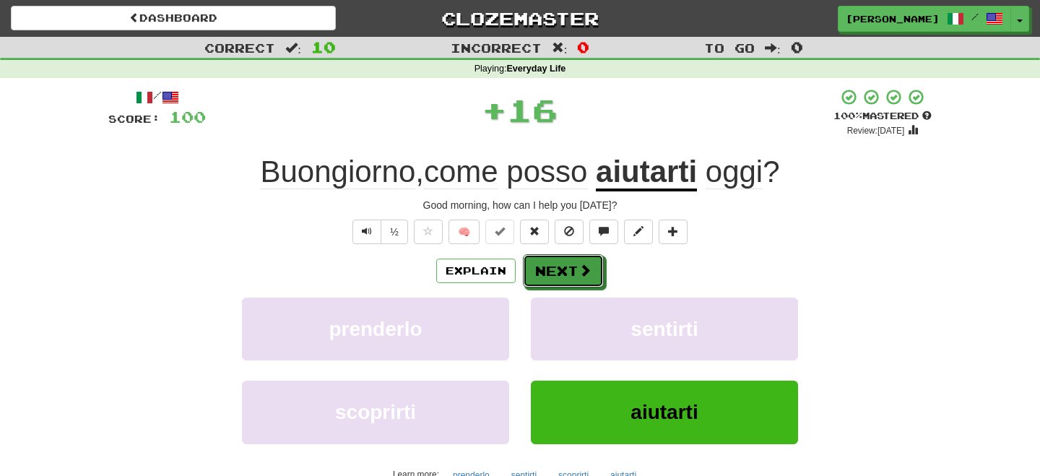
click at [563, 264] on button "Next" at bounding box center [563, 270] width 81 height 33
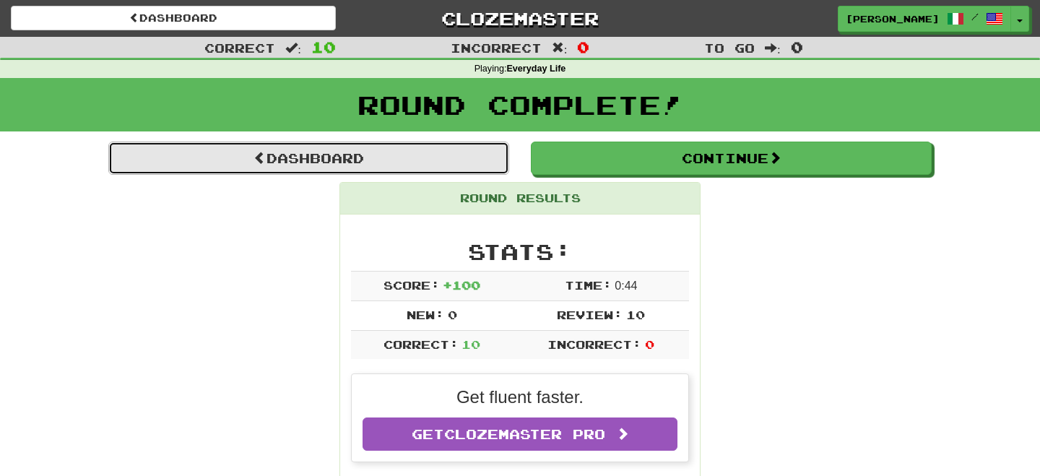
click at [446, 154] on link "Dashboard" at bounding box center [308, 157] width 401 height 33
